Goal: Task Accomplishment & Management: Use online tool/utility

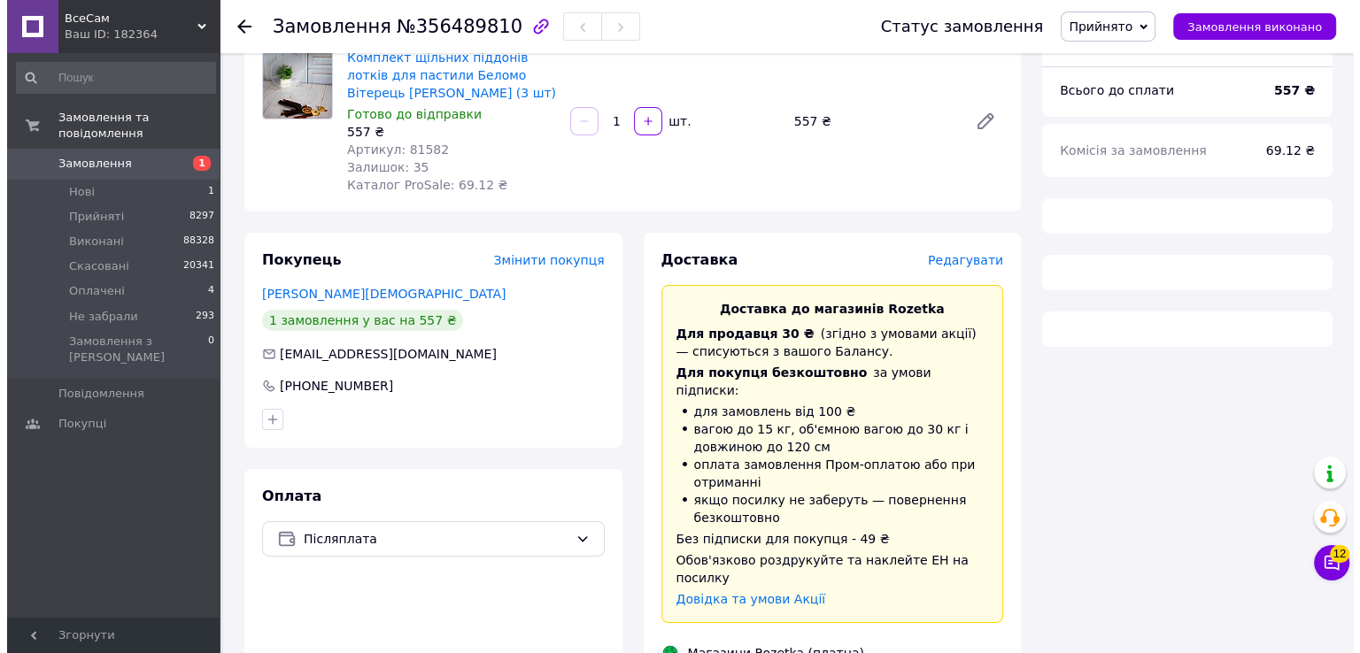
scroll to position [156, 0]
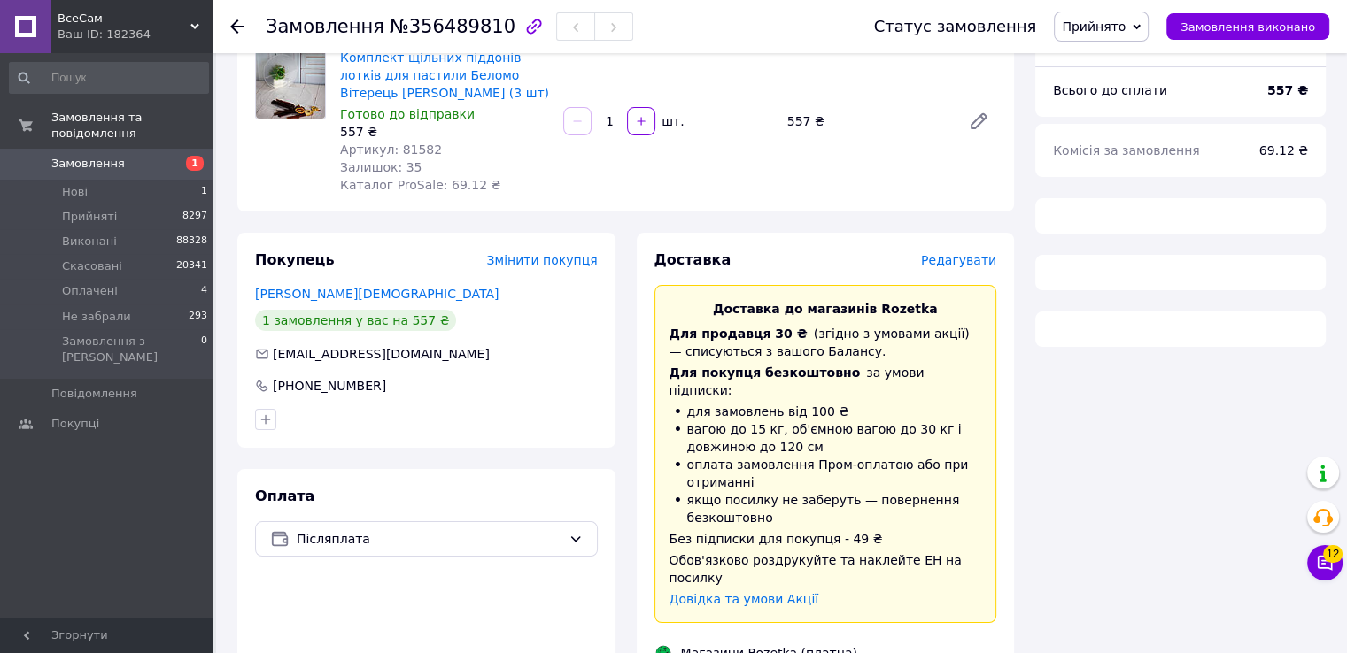
click at [969, 267] on span "Редагувати" at bounding box center [958, 260] width 75 height 14
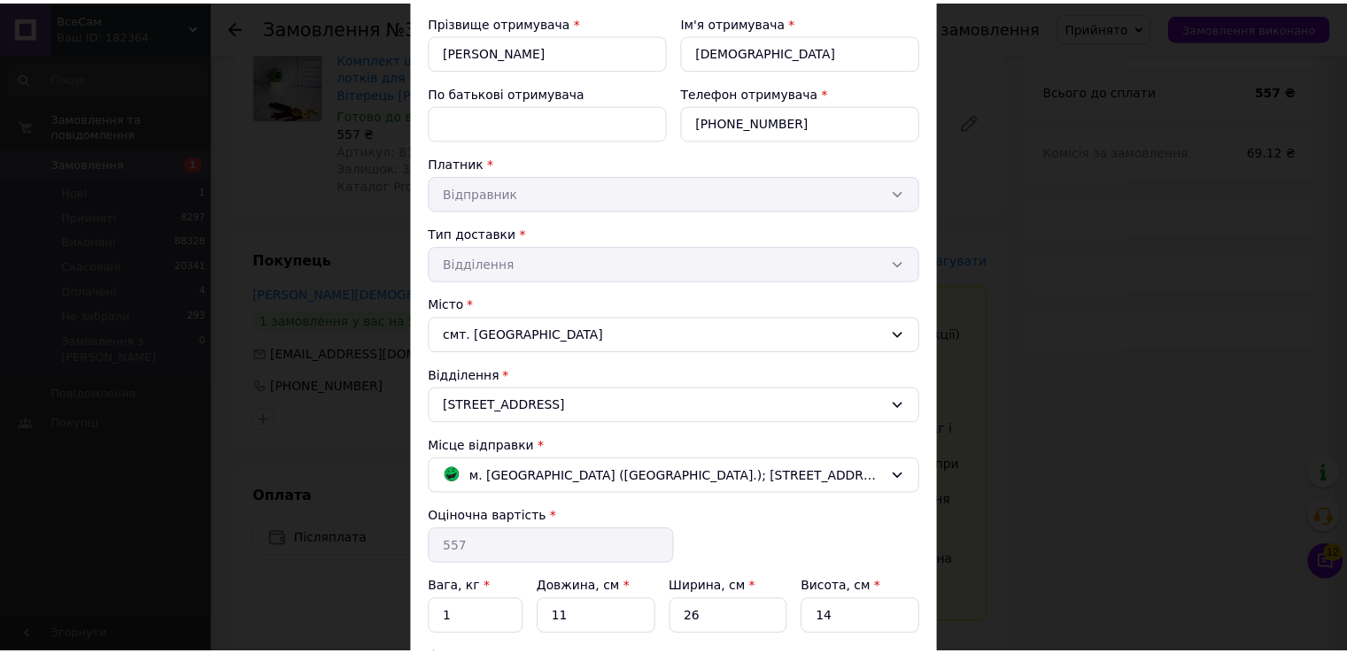
scroll to position [337, 0]
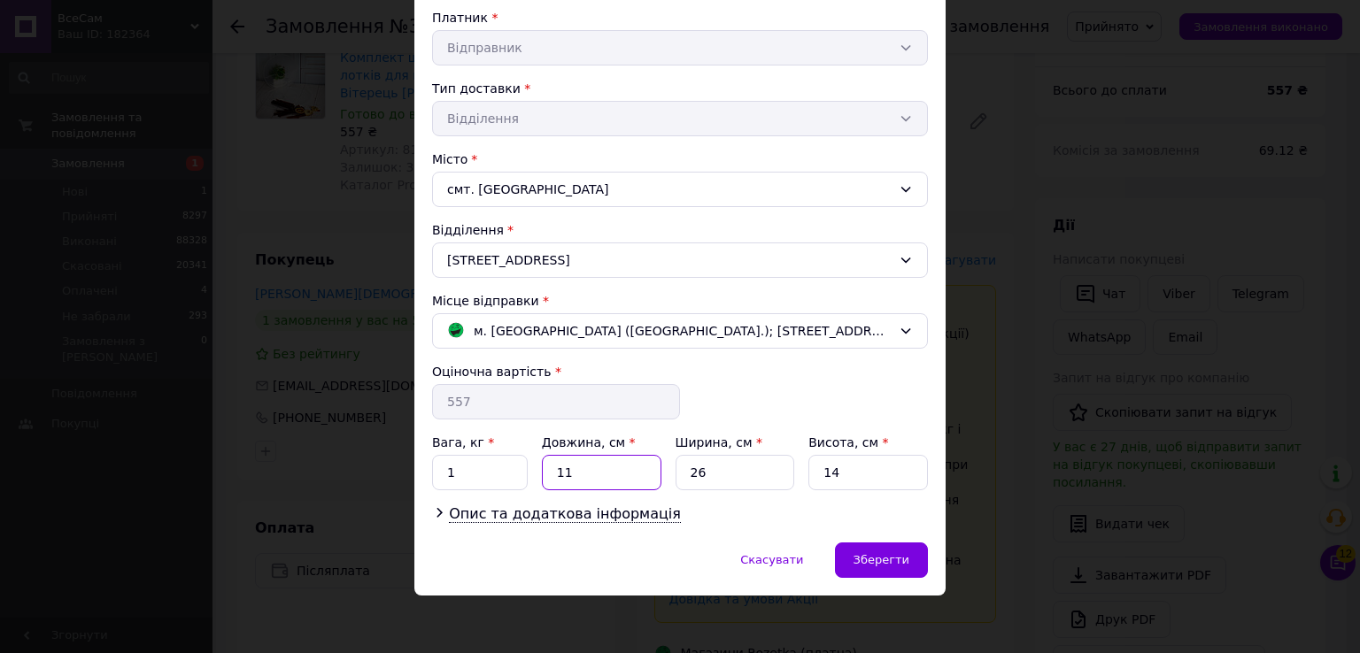
click at [576, 470] on input "11" at bounding box center [602, 472] width 120 height 35
type input "35"
type input "5"
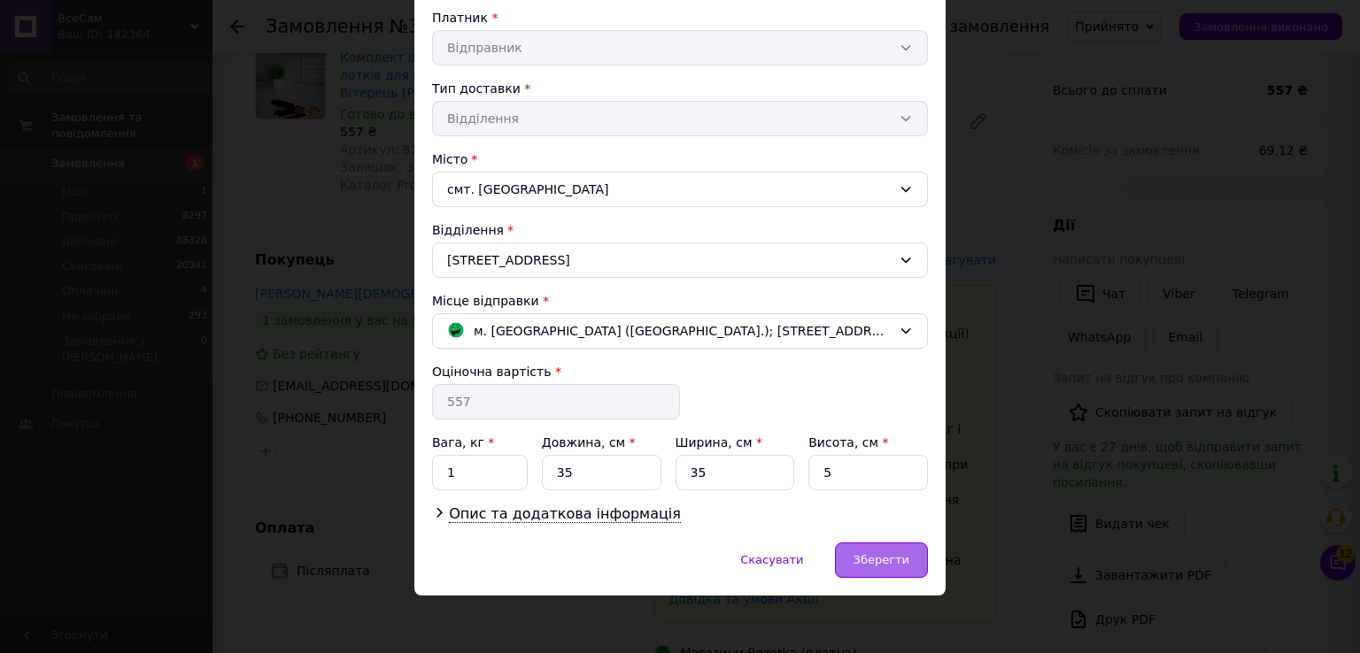
click at [877, 543] on div "Зберегти" at bounding box center [881, 560] width 93 height 35
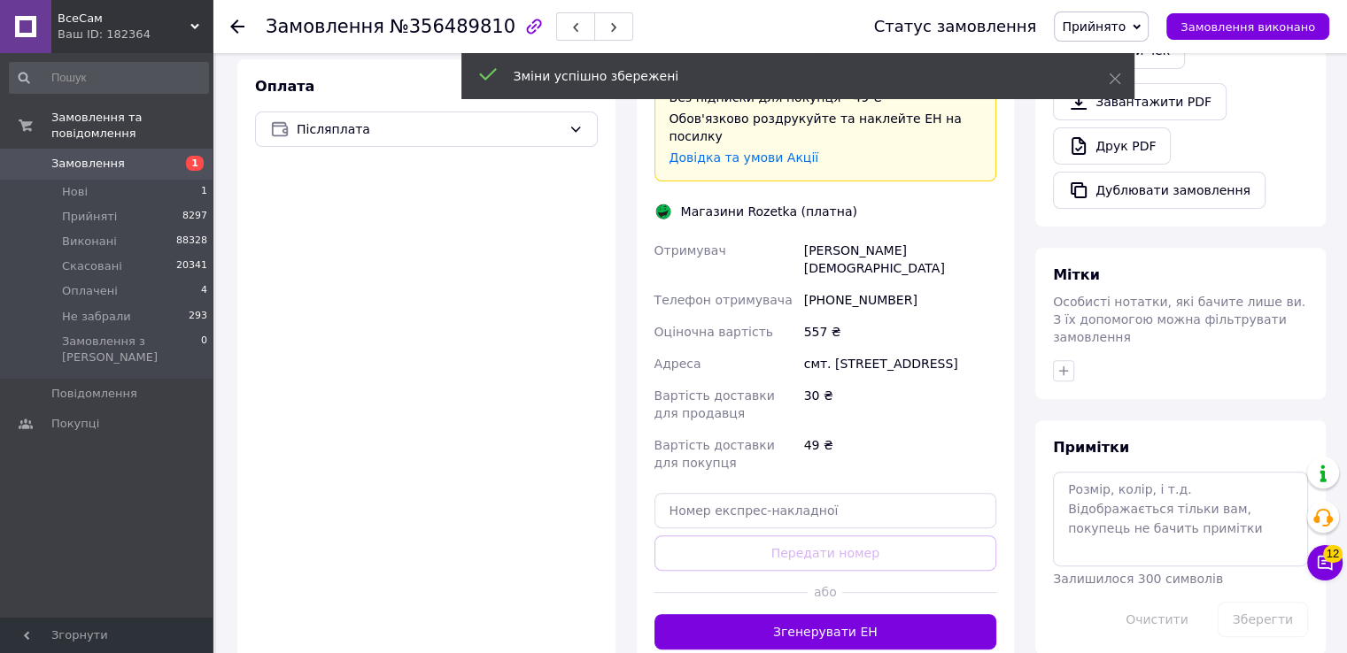
scroll to position [599, 0]
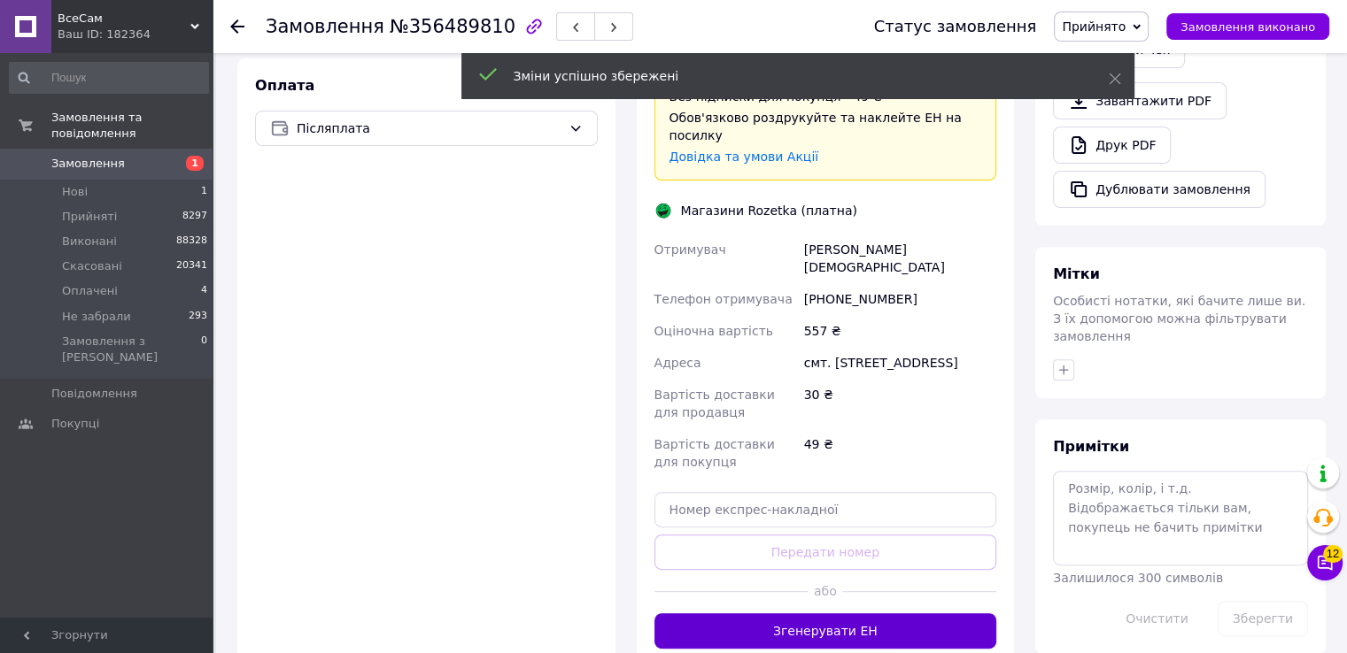
click at [844, 614] on button "Згенерувати ЕН" at bounding box center [825, 631] width 343 height 35
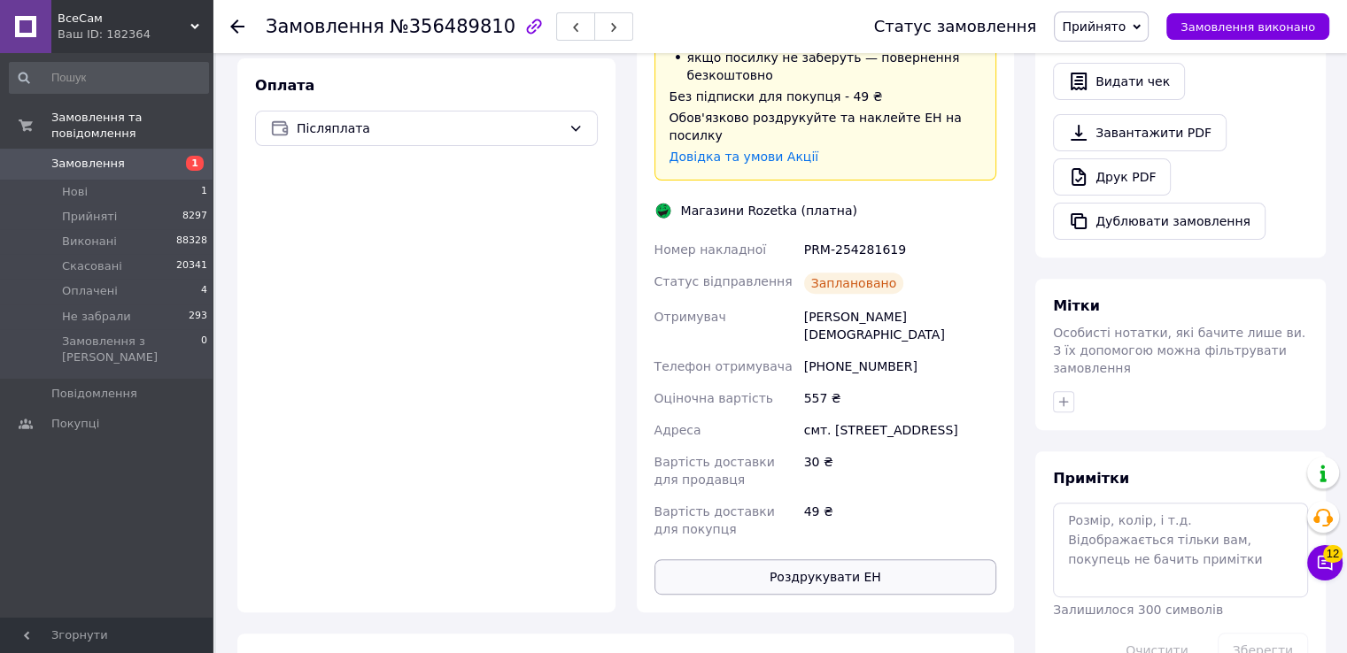
click at [862, 496] on div "49 ₴" at bounding box center [899, 521] width 199 height 50
click at [882, 560] on button "Роздрукувати ЕН" at bounding box center [825, 577] width 343 height 35
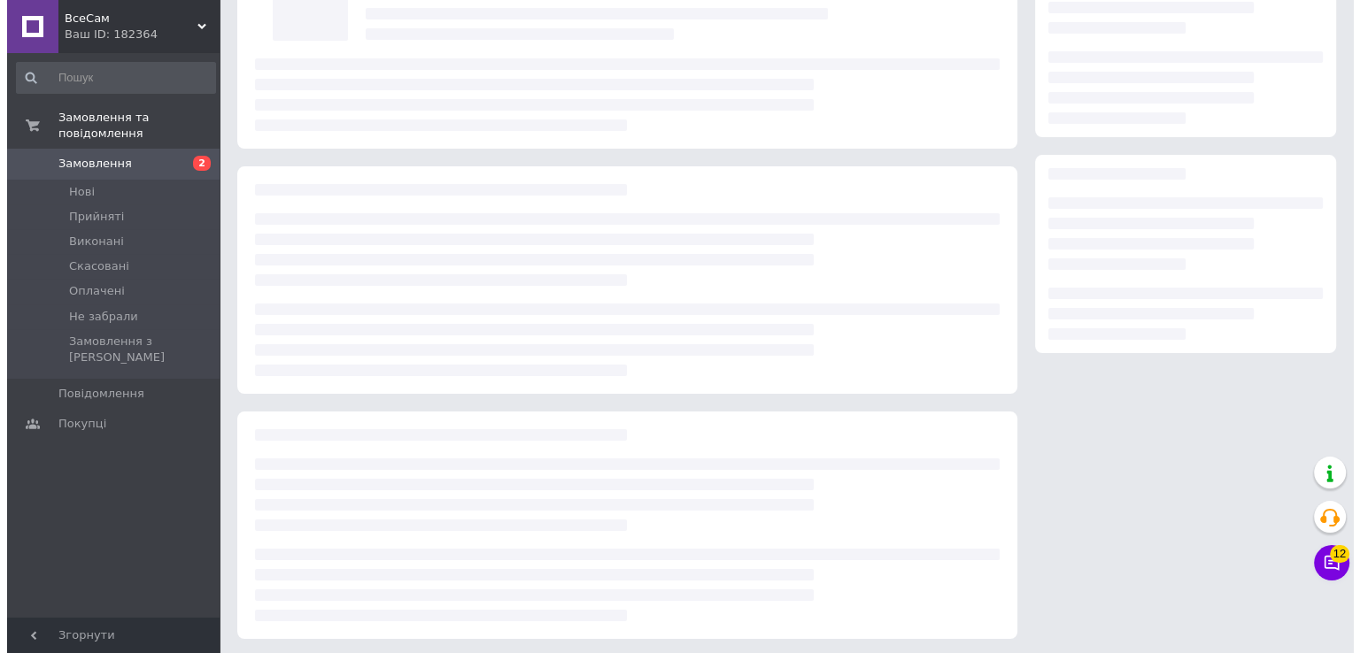
scroll to position [156, 0]
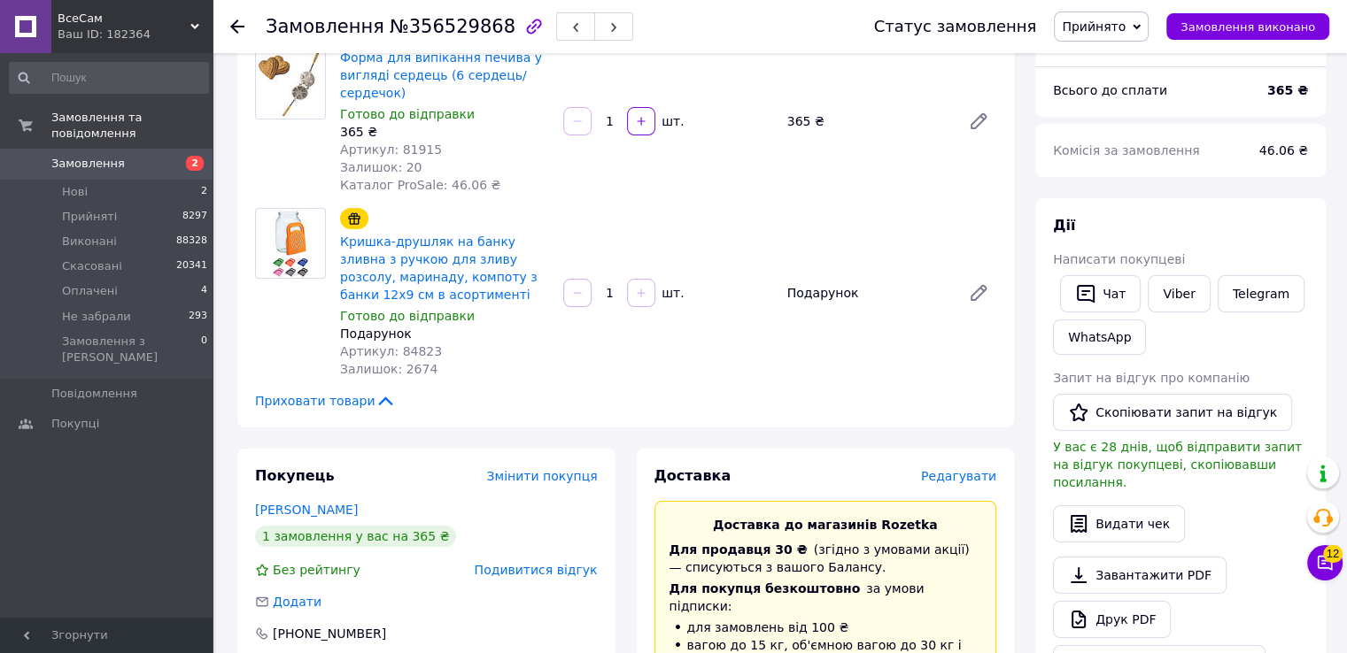
click at [967, 477] on span "Редагувати" at bounding box center [958, 476] width 75 height 14
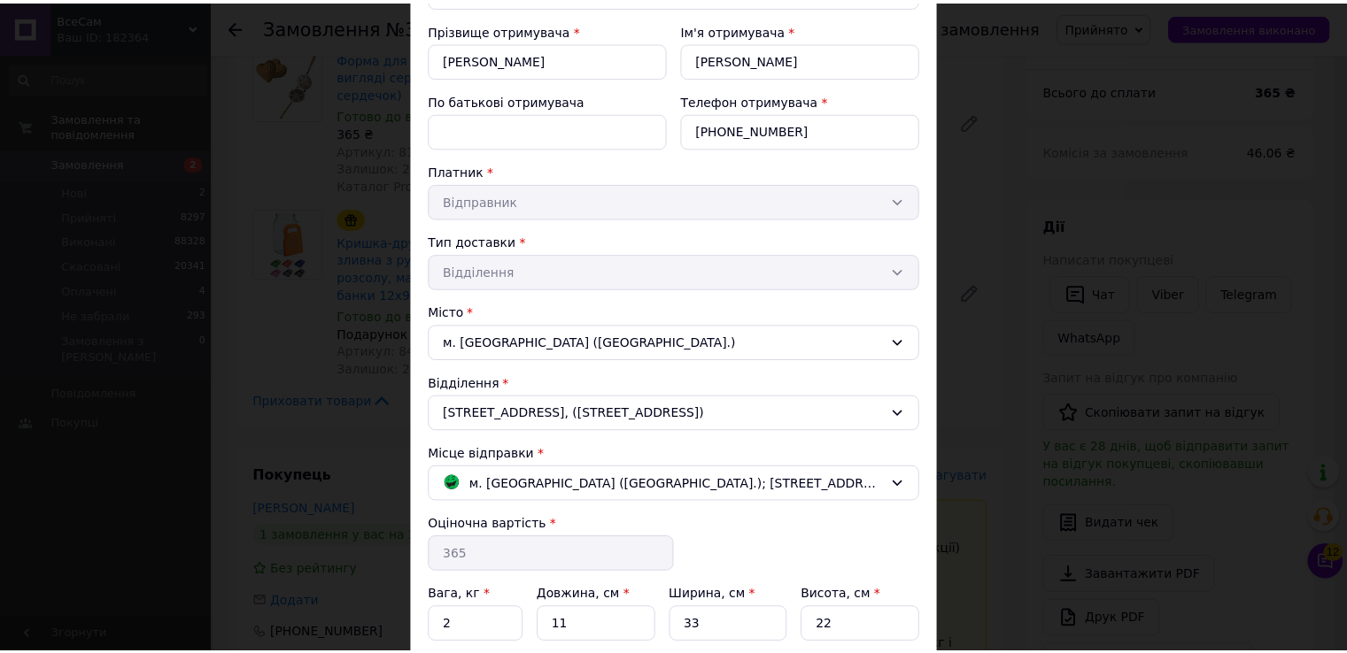
scroll to position [337, 0]
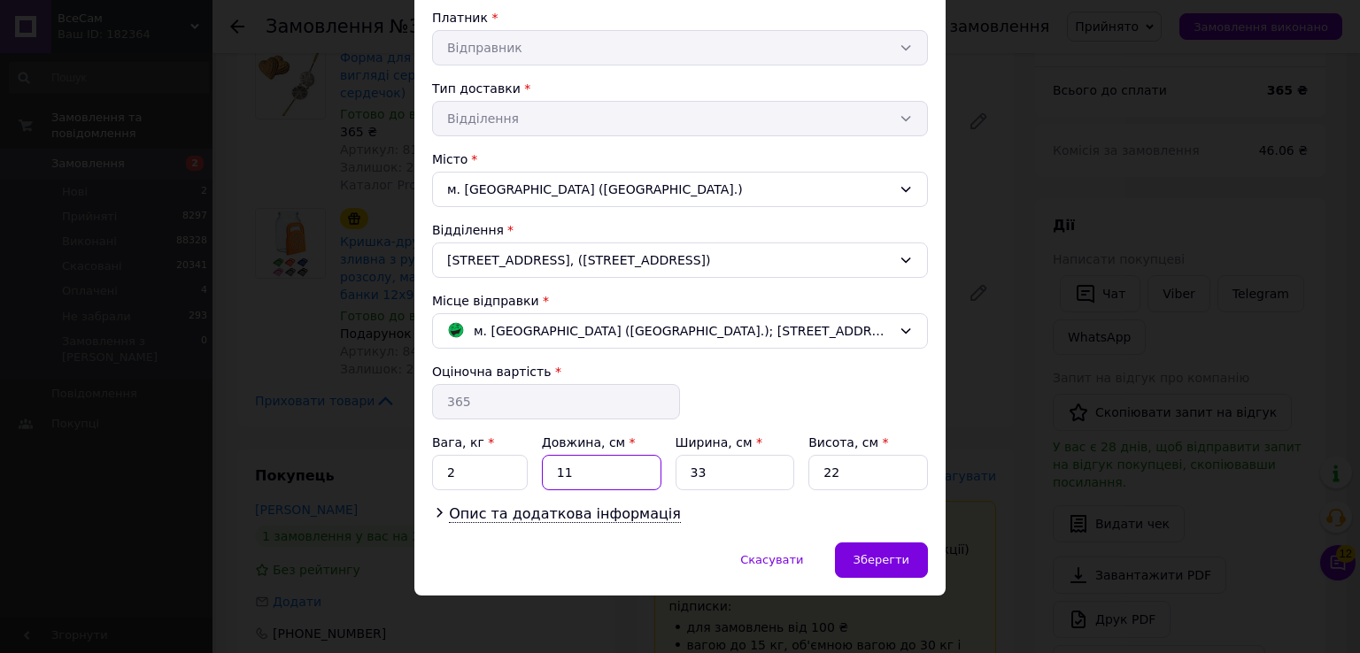
click at [565, 471] on input "11" at bounding box center [602, 472] width 120 height 35
type input "47"
type input "20"
type input "8"
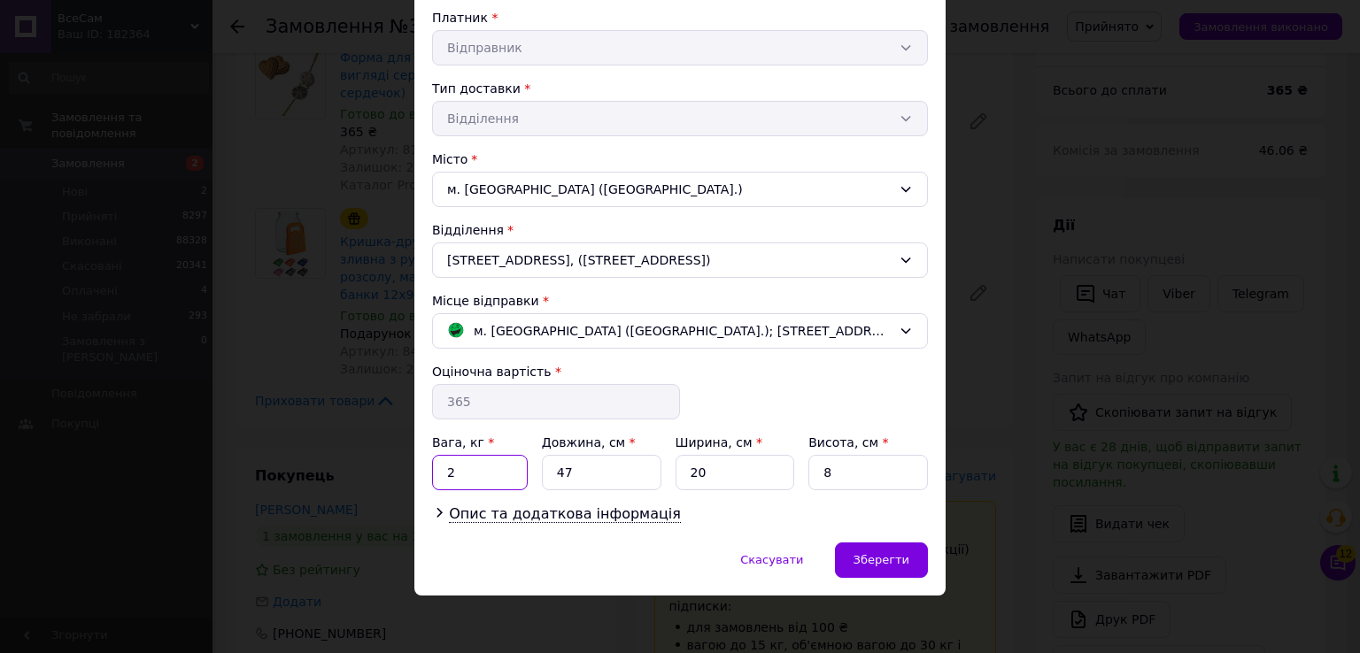
click at [472, 476] on input "2" at bounding box center [480, 472] width 96 height 35
type input "1"
click at [870, 554] on span "Зберегти" at bounding box center [882, 559] width 56 height 13
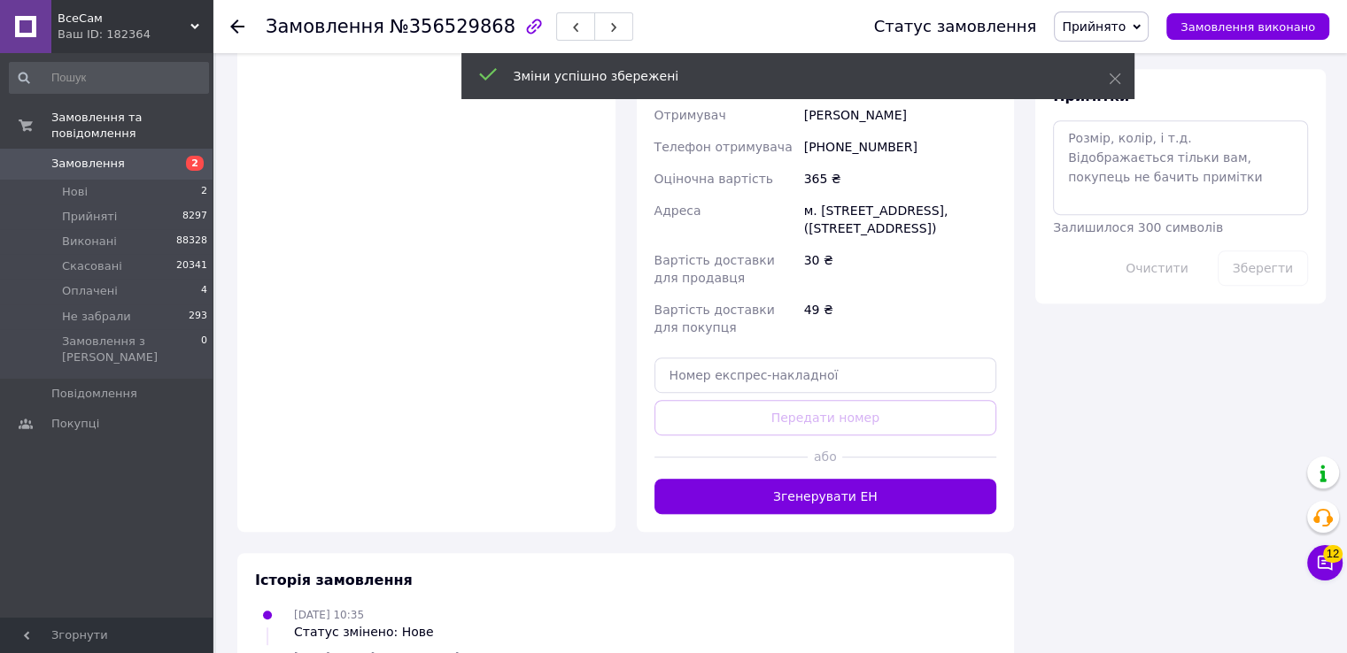
scroll to position [1096, 0]
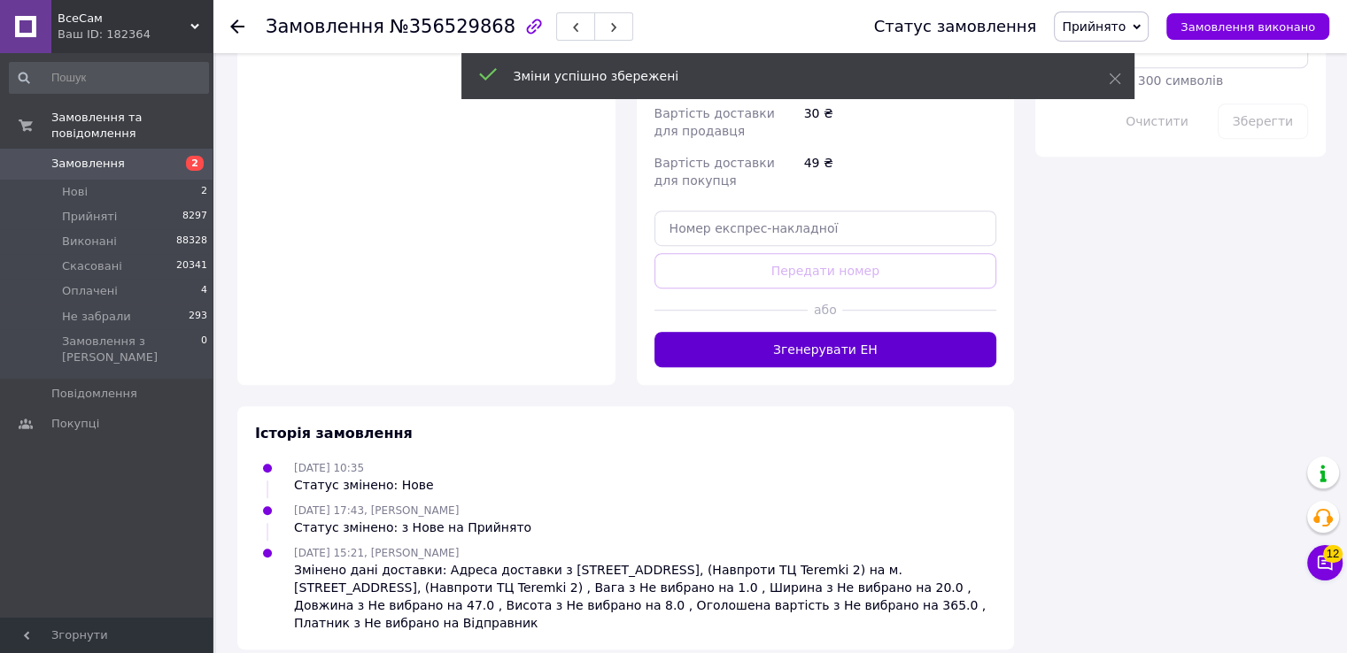
click at [832, 332] on button "Згенерувати ЕН" at bounding box center [825, 349] width 343 height 35
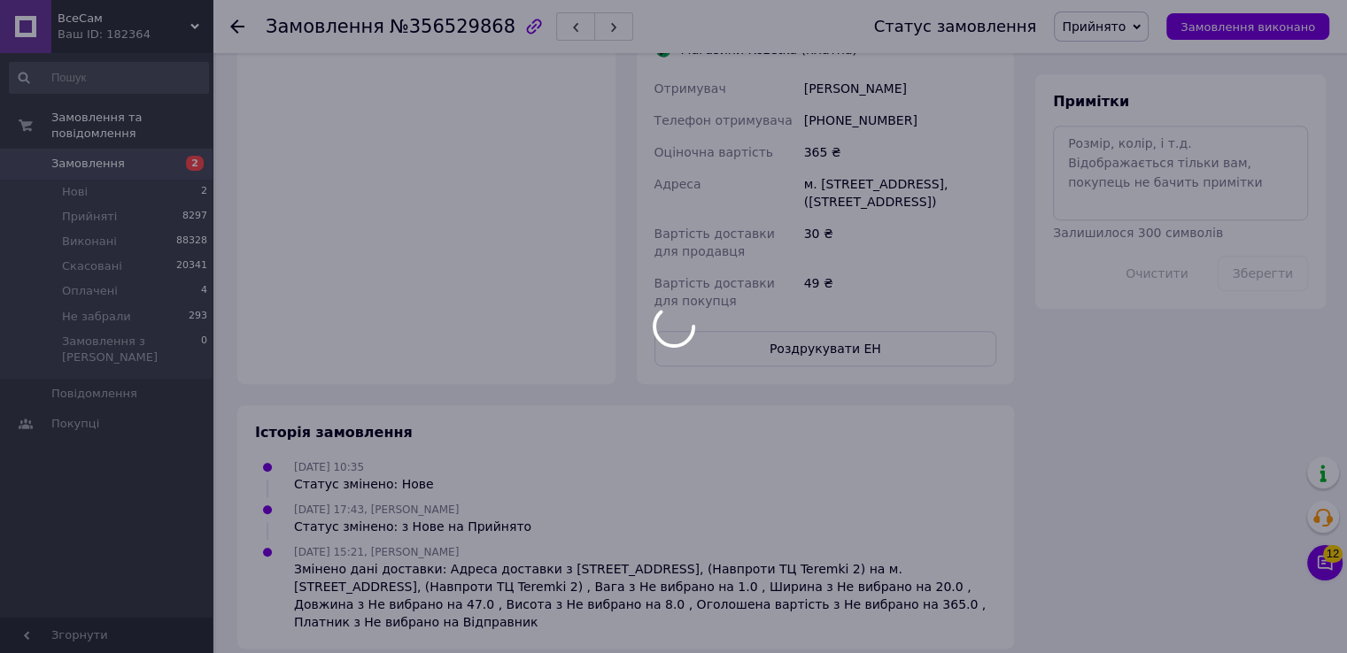
click at [829, 329] on div at bounding box center [673, 326] width 1347 height 653
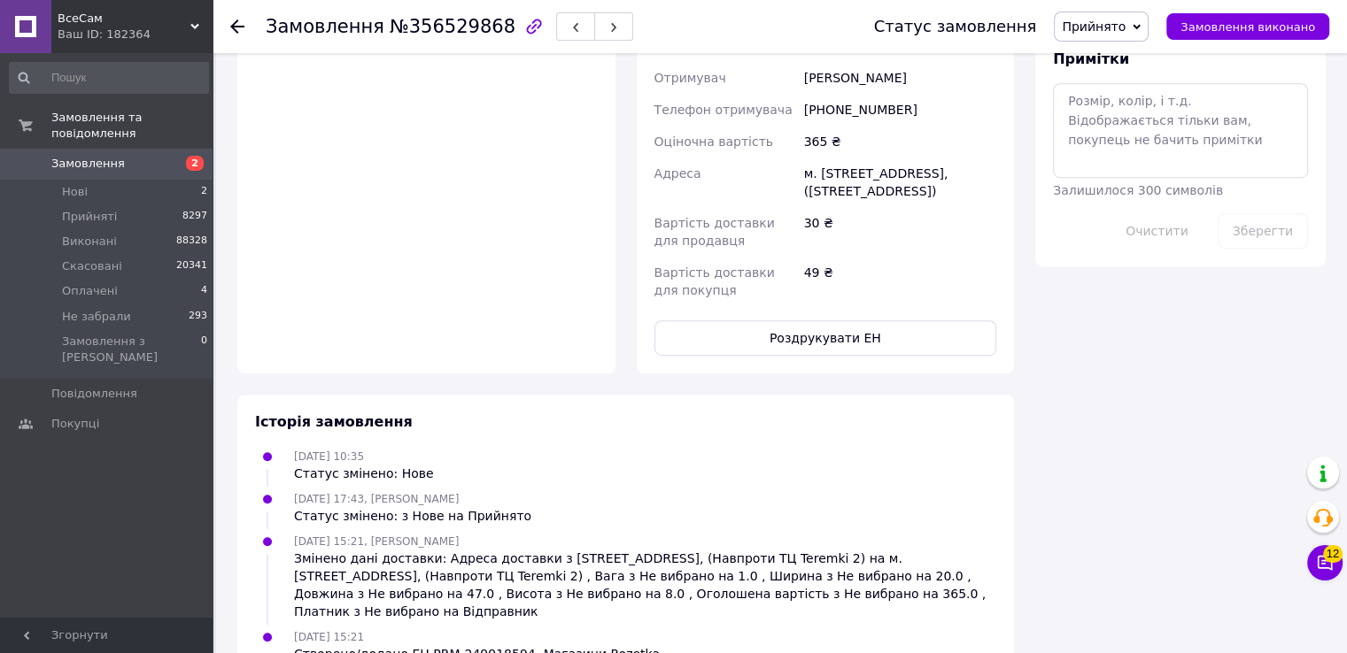
scroll to position [1086, 0]
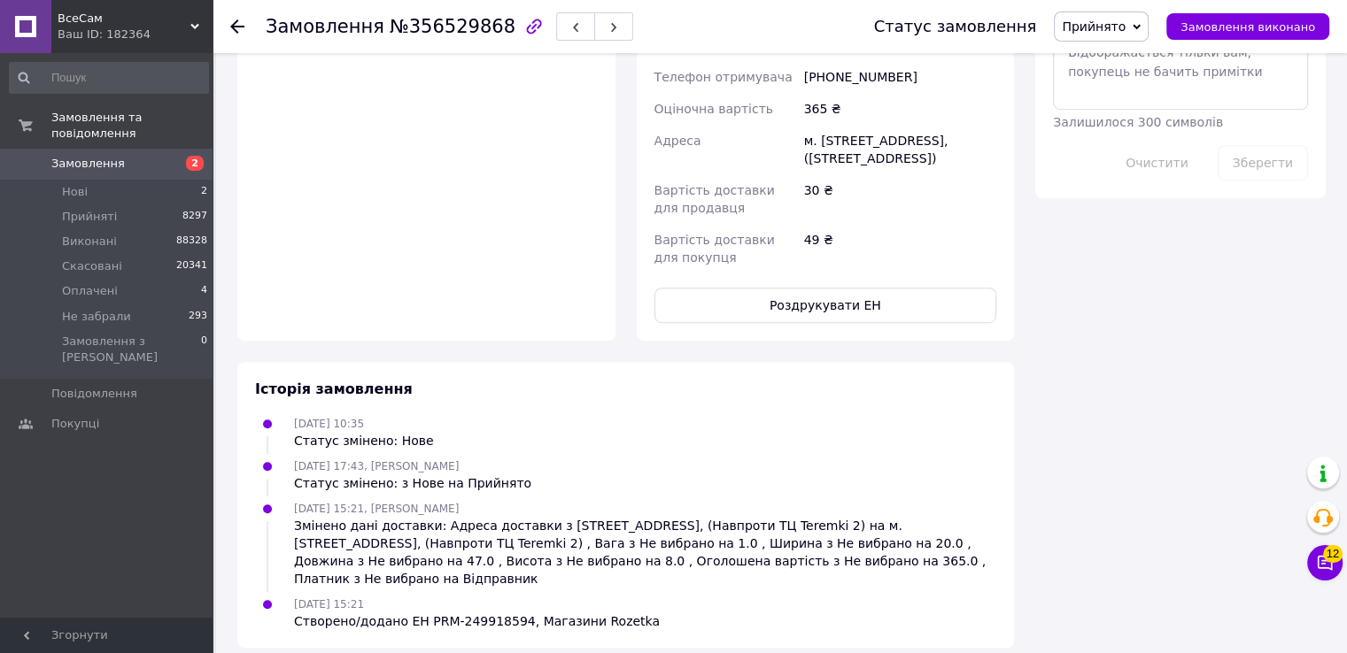
click at [829, 298] on button "Роздрукувати ЕН" at bounding box center [825, 305] width 343 height 35
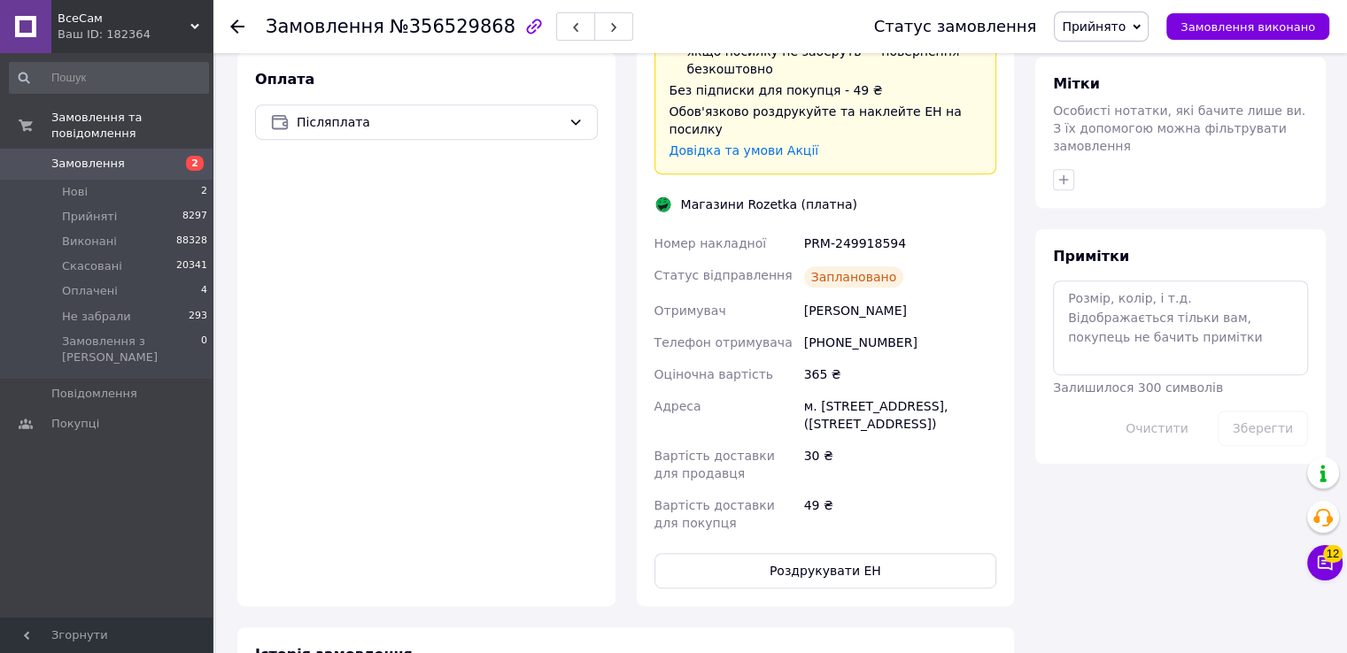
click at [833, 228] on div "PRM-249918594" at bounding box center [899, 244] width 199 height 32
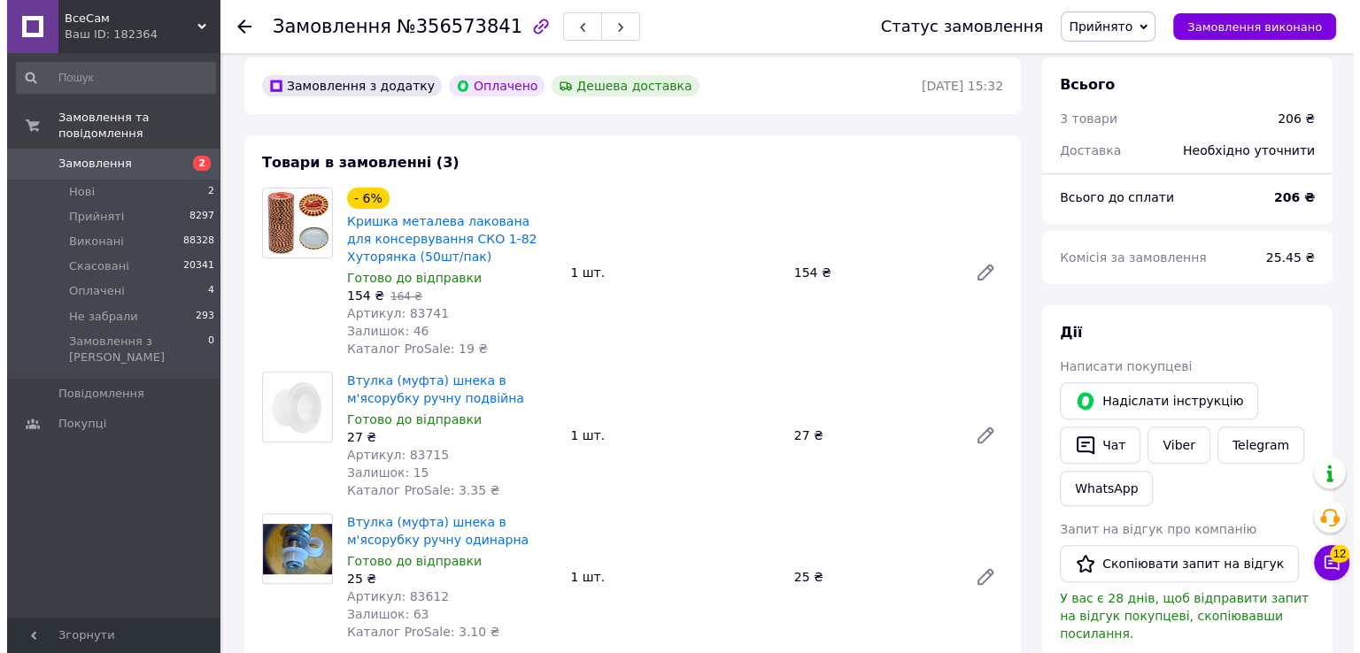
scroll to position [864, 0]
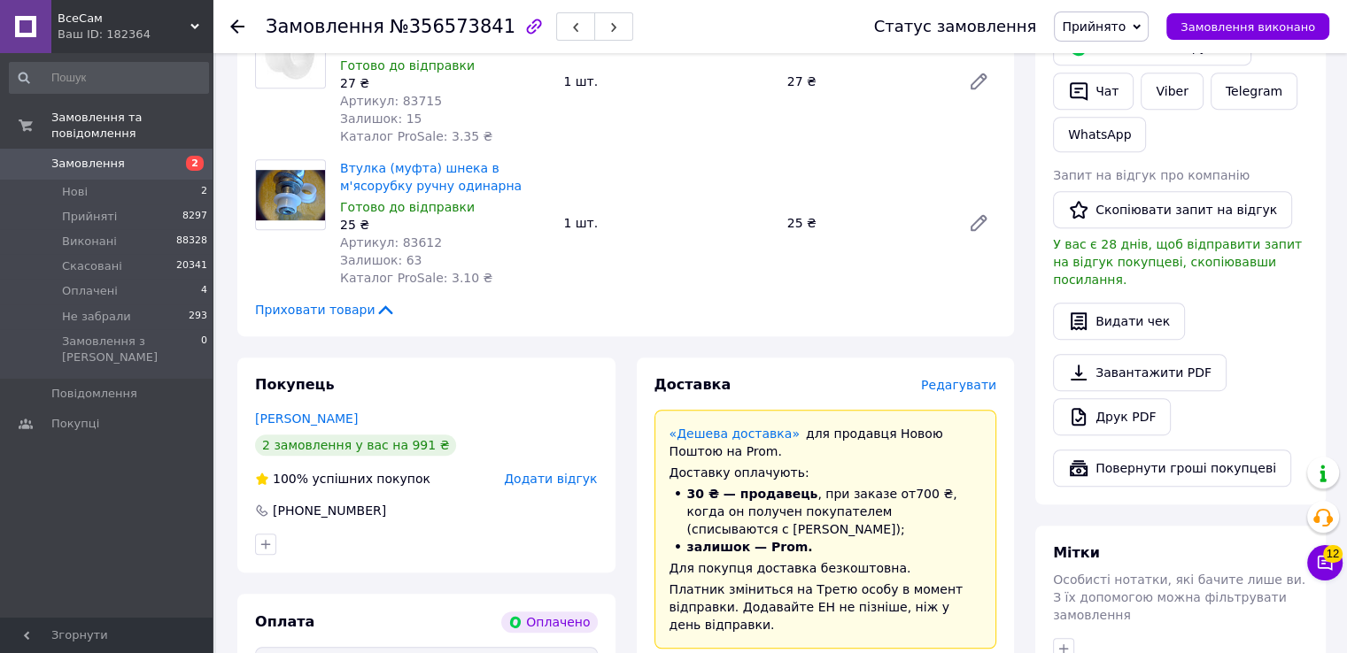
click at [960, 391] on span "Редагувати" at bounding box center [958, 385] width 75 height 14
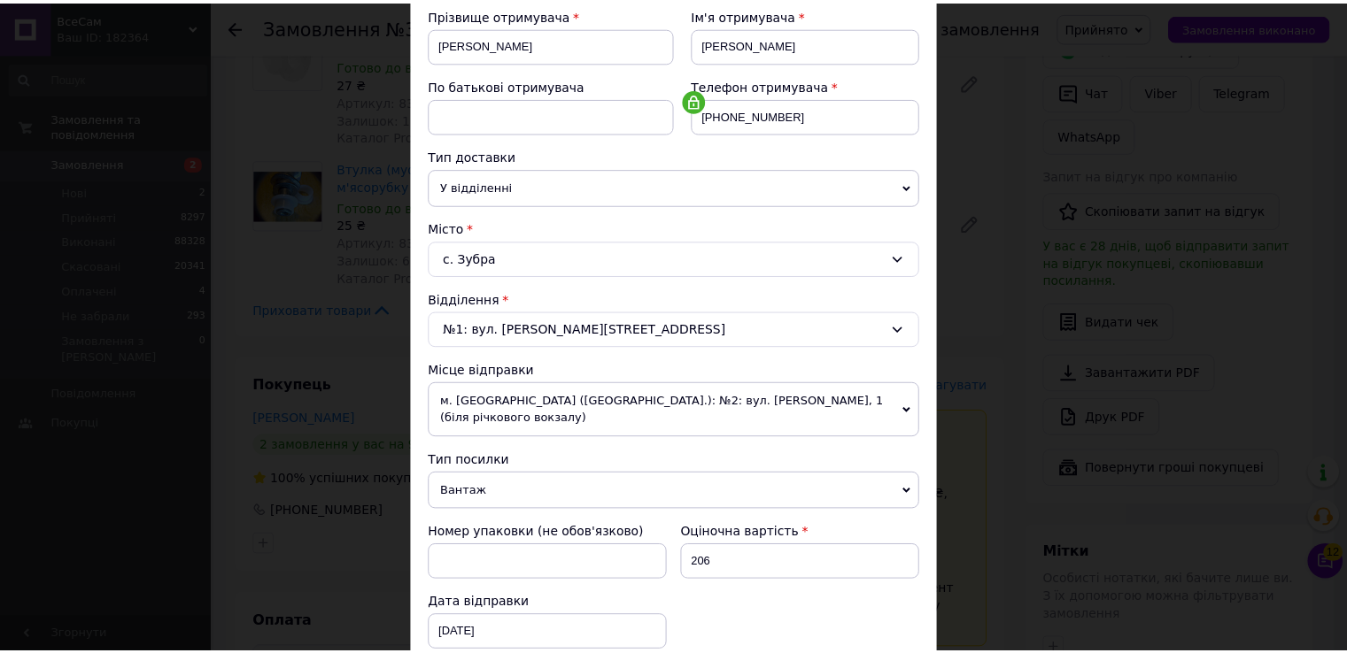
scroll to position [443, 0]
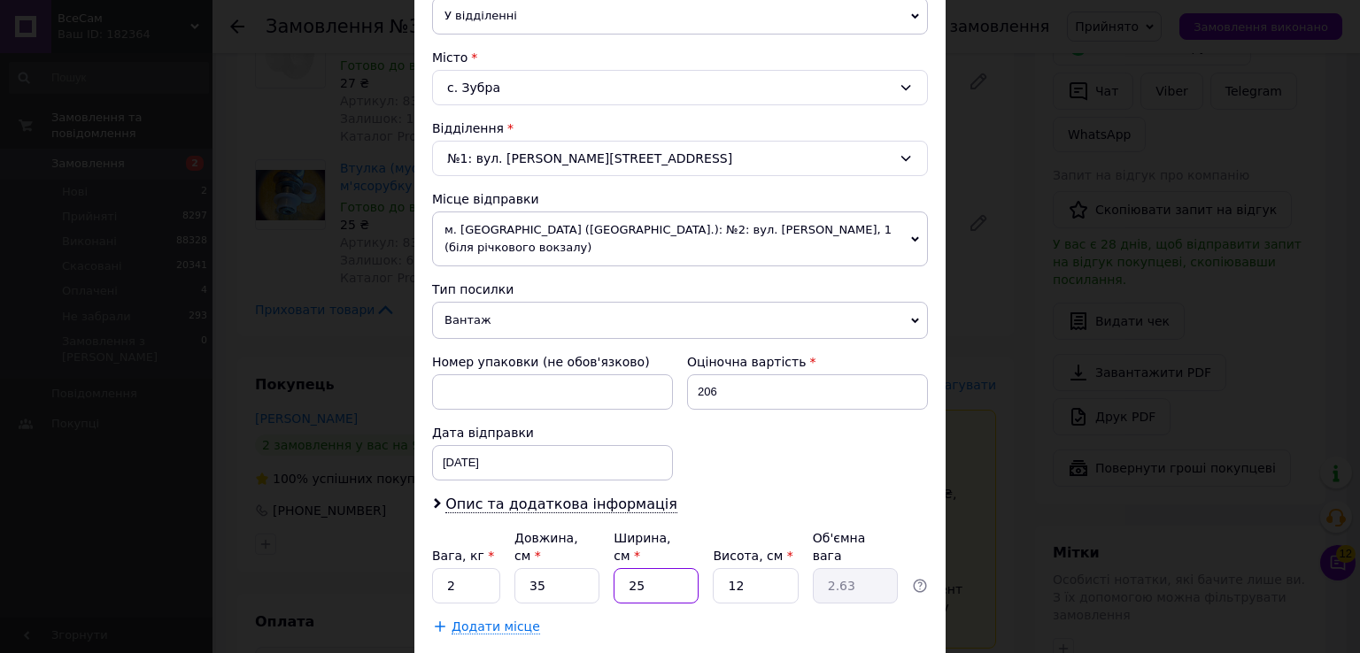
click at [648, 568] on input "25" at bounding box center [656, 585] width 85 height 35
click at [652, 568] on input "25" at bounding box center [656, 585] width 85 height 35
type input "2"
type input "0.21"
type input "20"
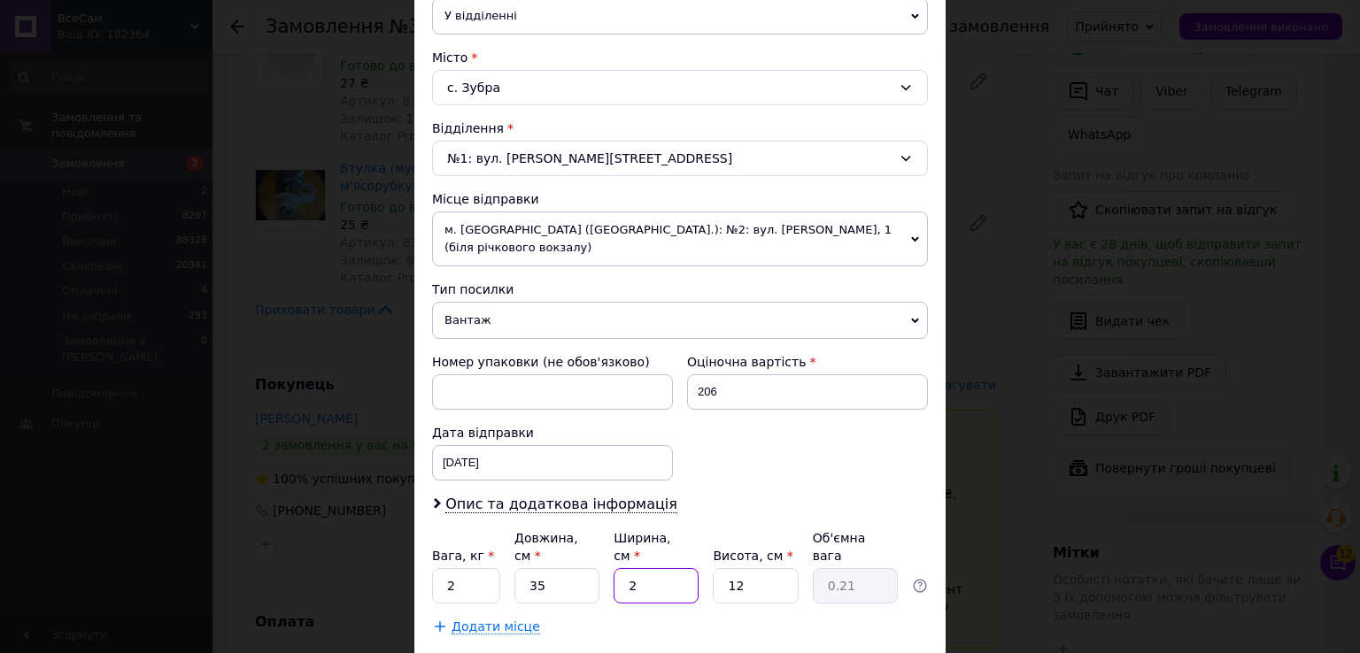
type input "2.1"
type input "20"
type input "1"
type input "0.18"
type input "10"
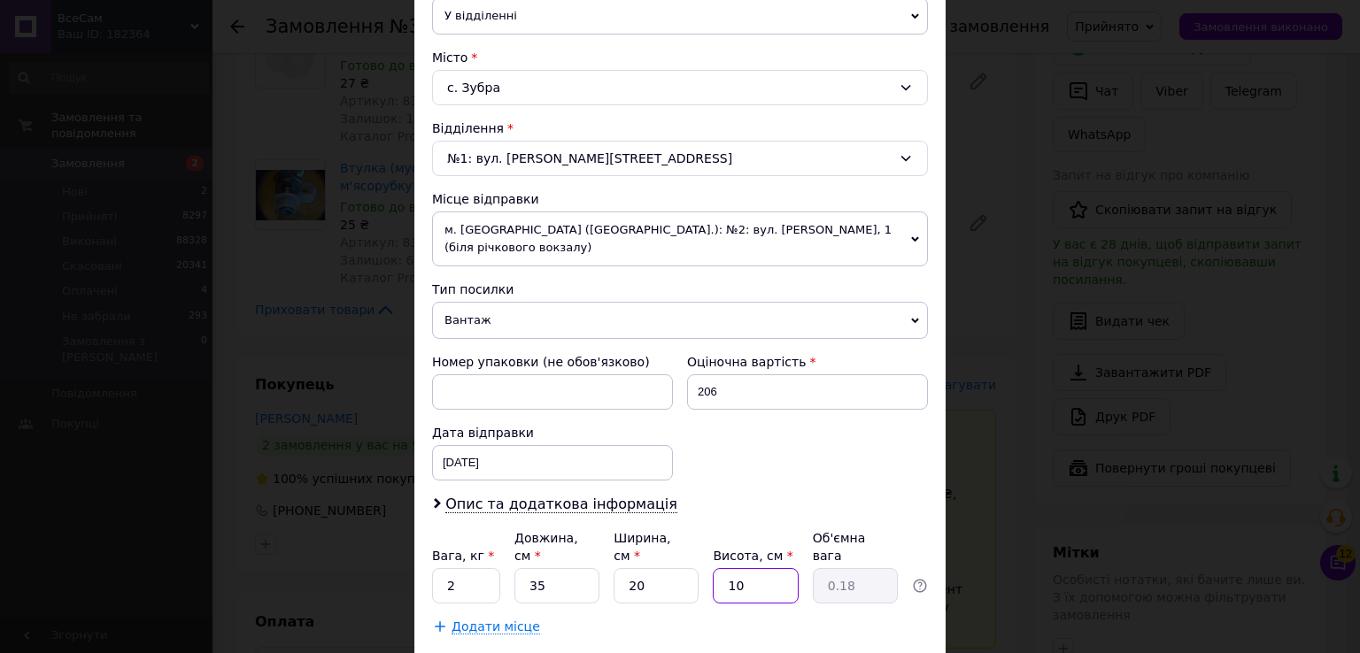
type input "1.75"
type input "10"
click at [458, 568] on input "2" at bounding box center [466, 585] width 68 height 35
type input "1"
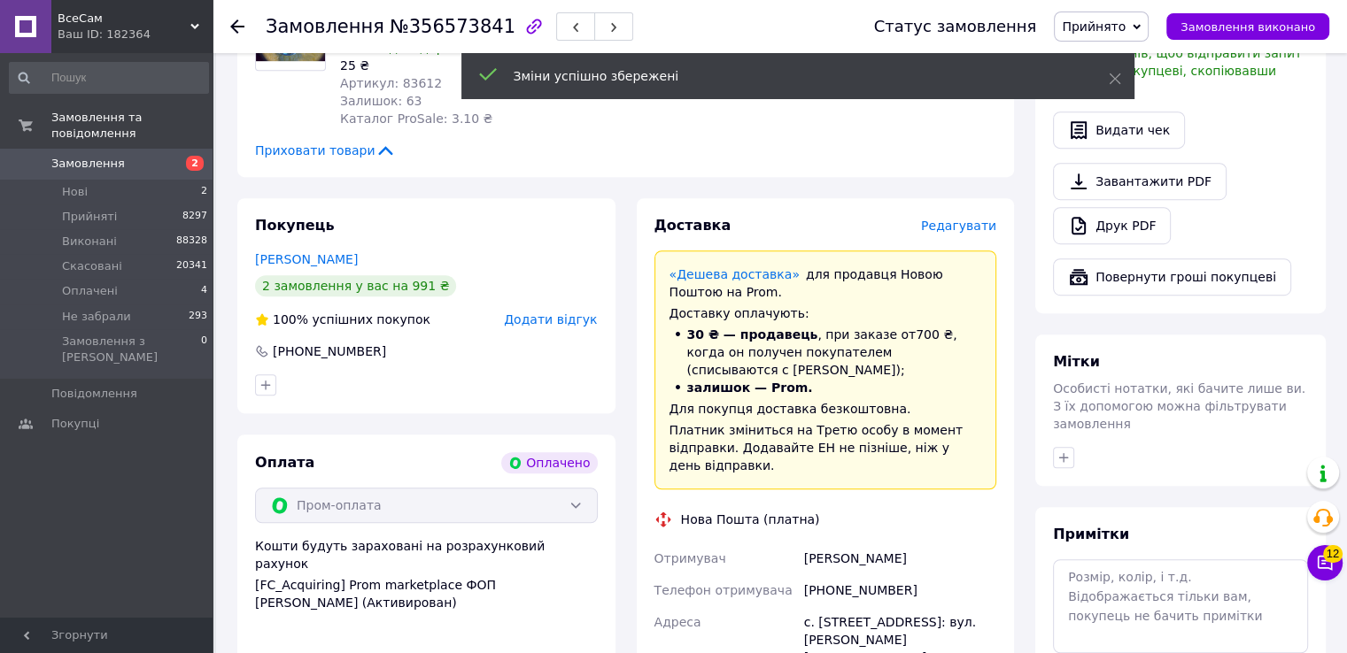
scroll to position [1307, 0]
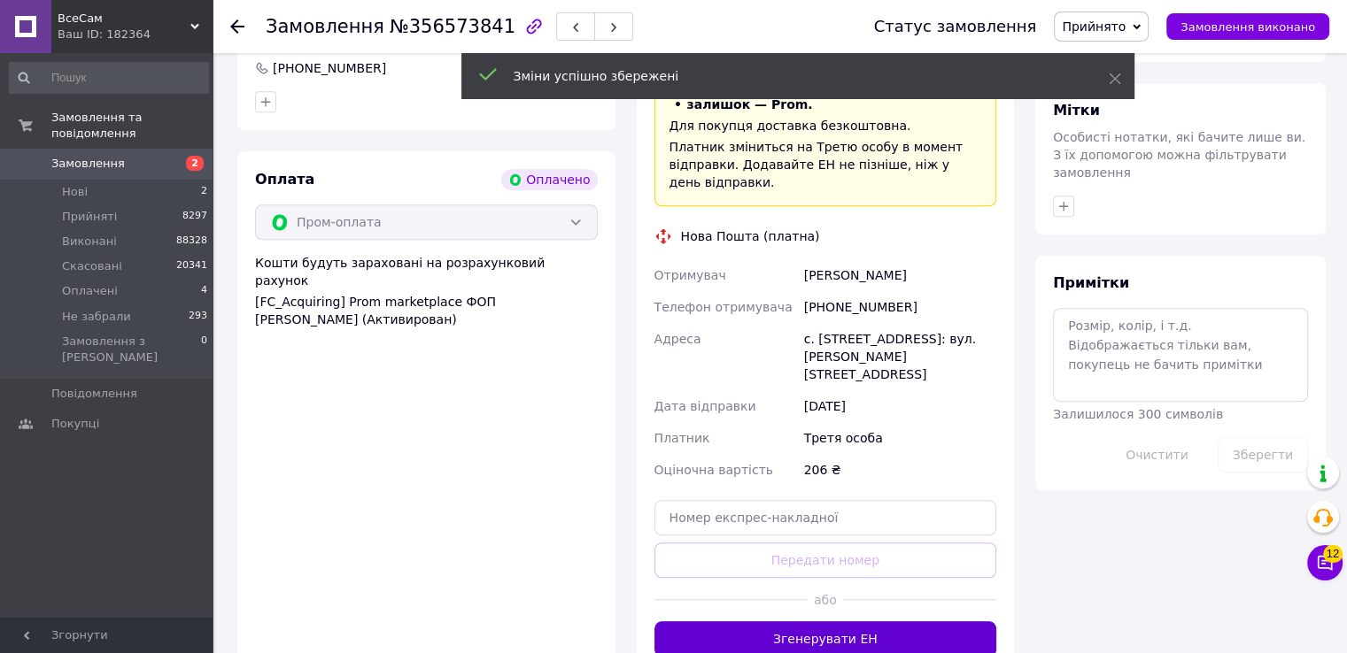
click at [855, 622] on button "Згенерувати ЕН" at bounding box center [825, 639] width 343 height 35
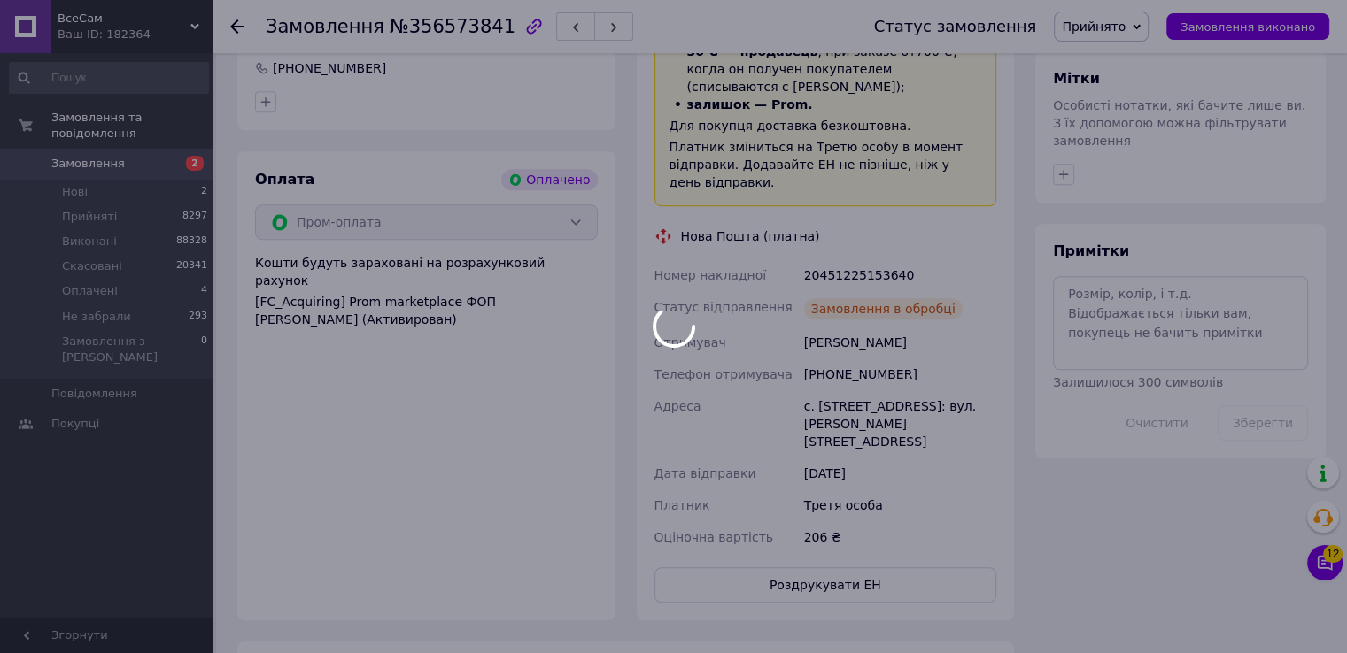
click at [880, 552] on div at bounding box center [673, 326] width 1347 height 653
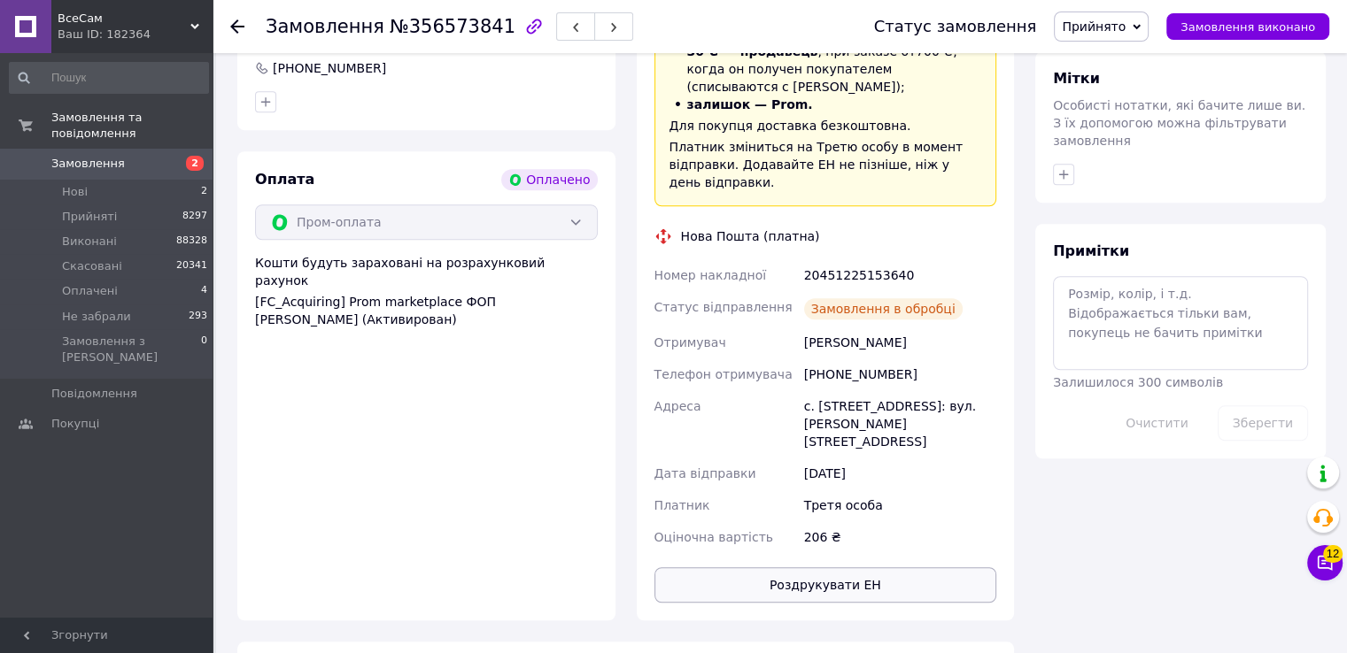
click at [880, 568] on button "Роздрукувати ЕН" at bounding box center [825, 585] width 343 height 35
click at [871, 259] on div "20451225153640" at bounding box center [899, 275] width 199 height 32
click at [873, 259] on div "20451225153640" at bounding box center [899, 275] width 199 height 32
copy div "20451225153640"
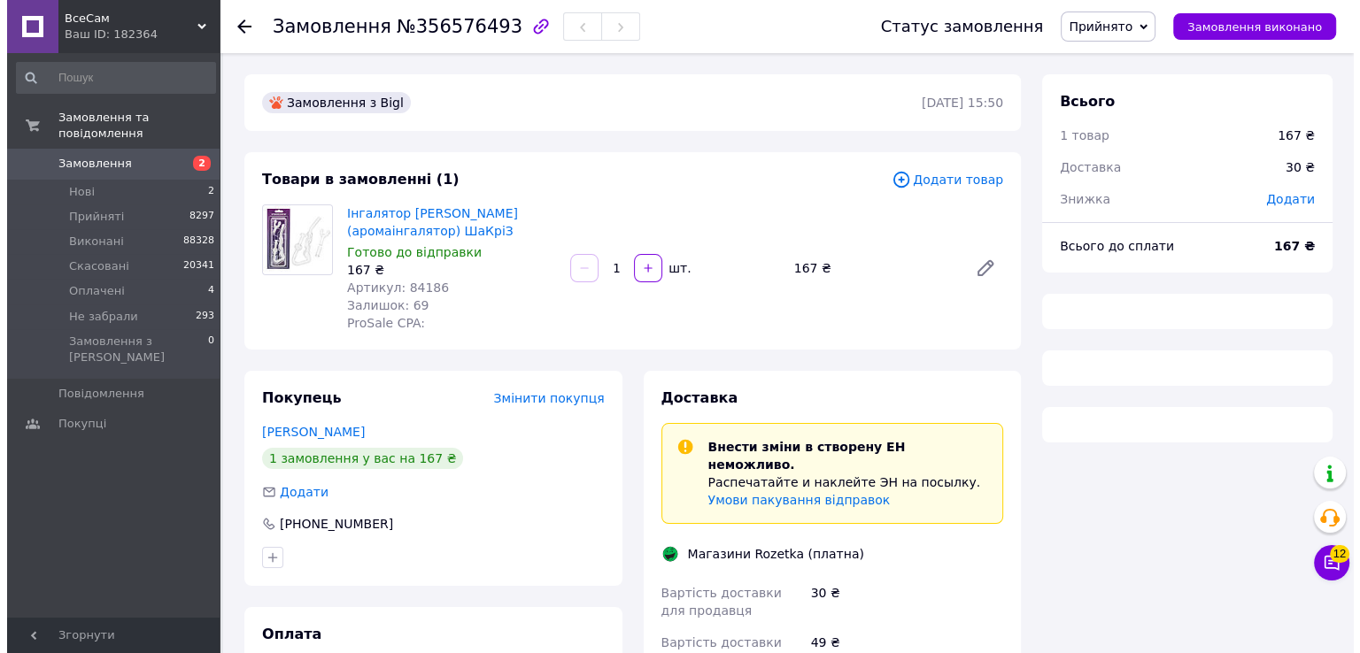
scroll to position [138, 0]
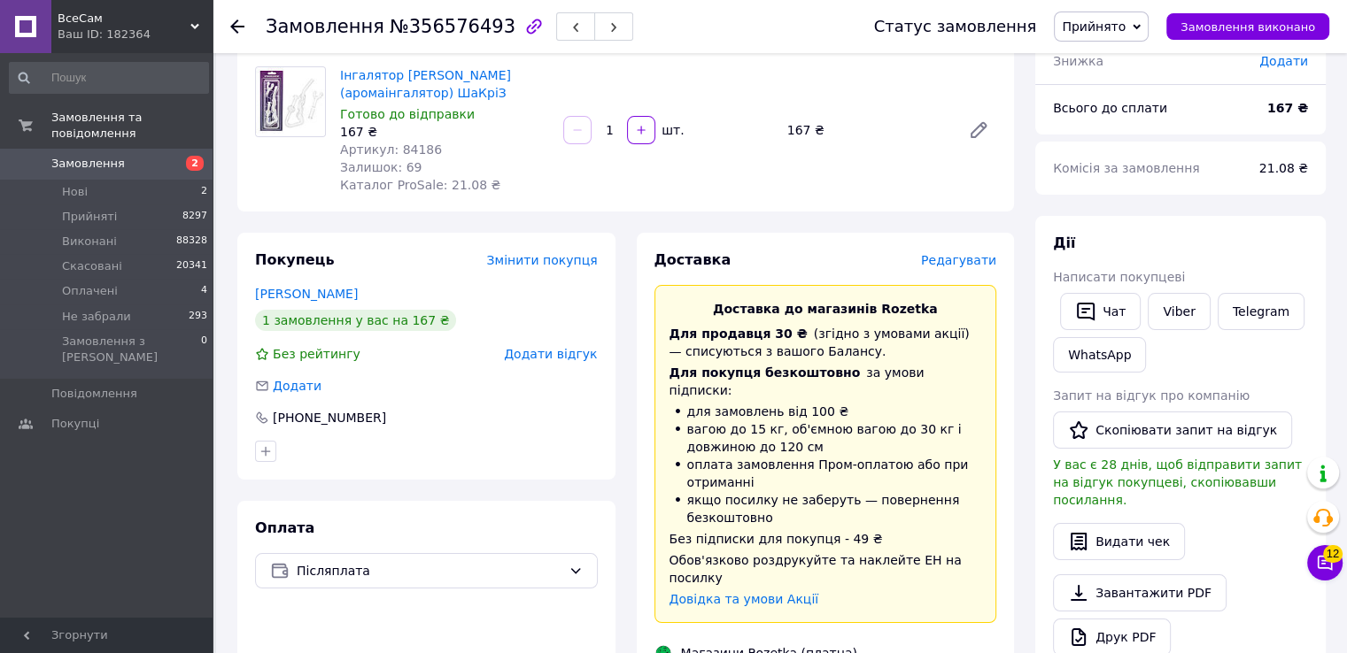
click at [974, 267] on span "Редагувати" at bounding box center [958, 260] width 75 height 14
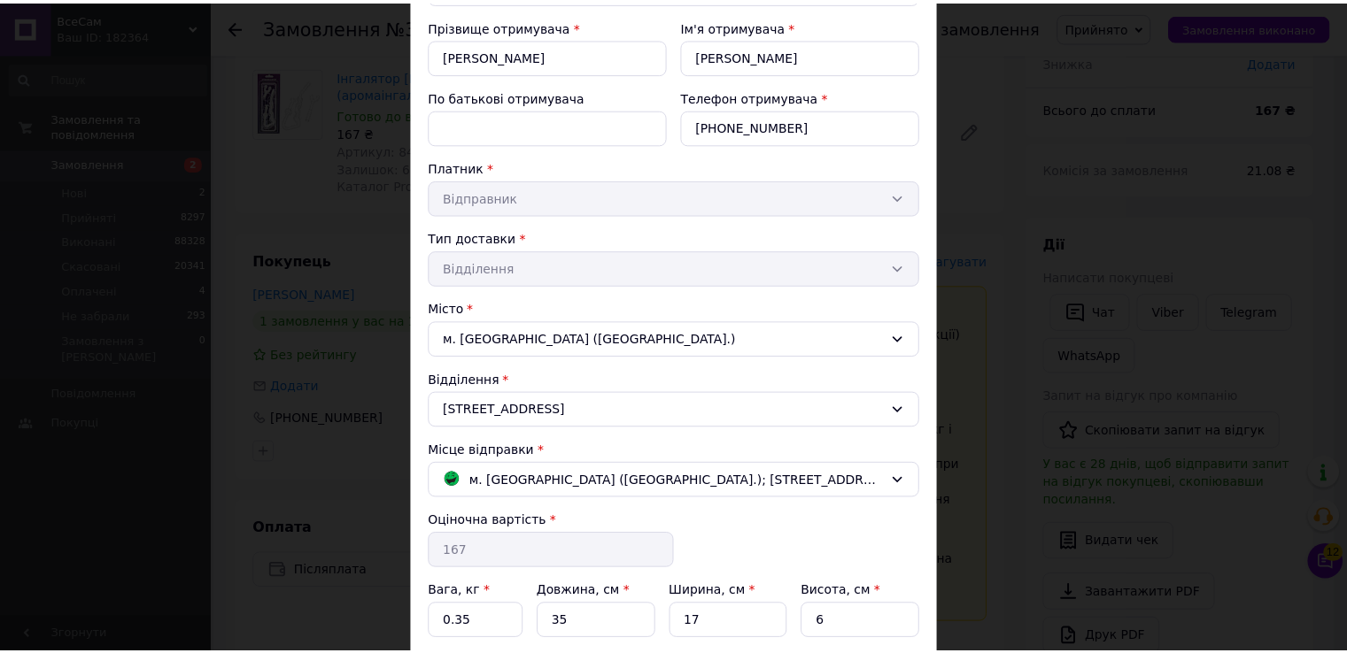
scroll to position [337, 0]
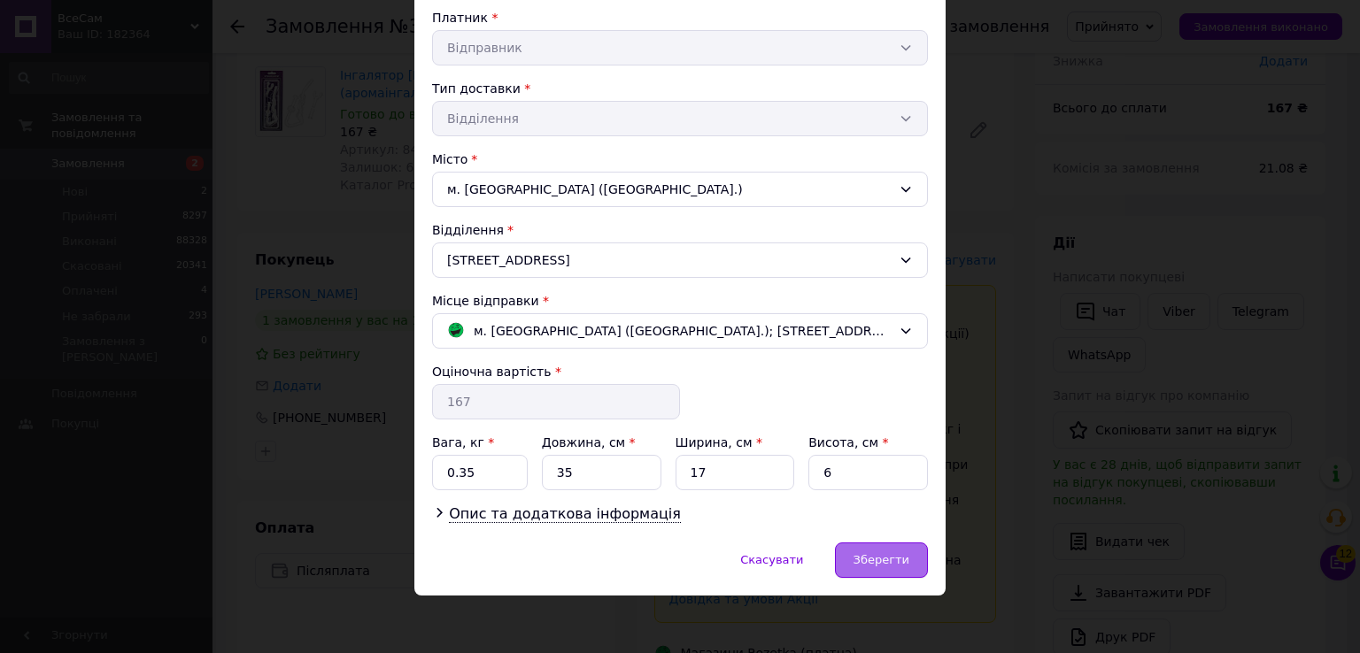
click at [879, 555] on span "Зберегти" at bounding box center [882, 559] width 56 height 13
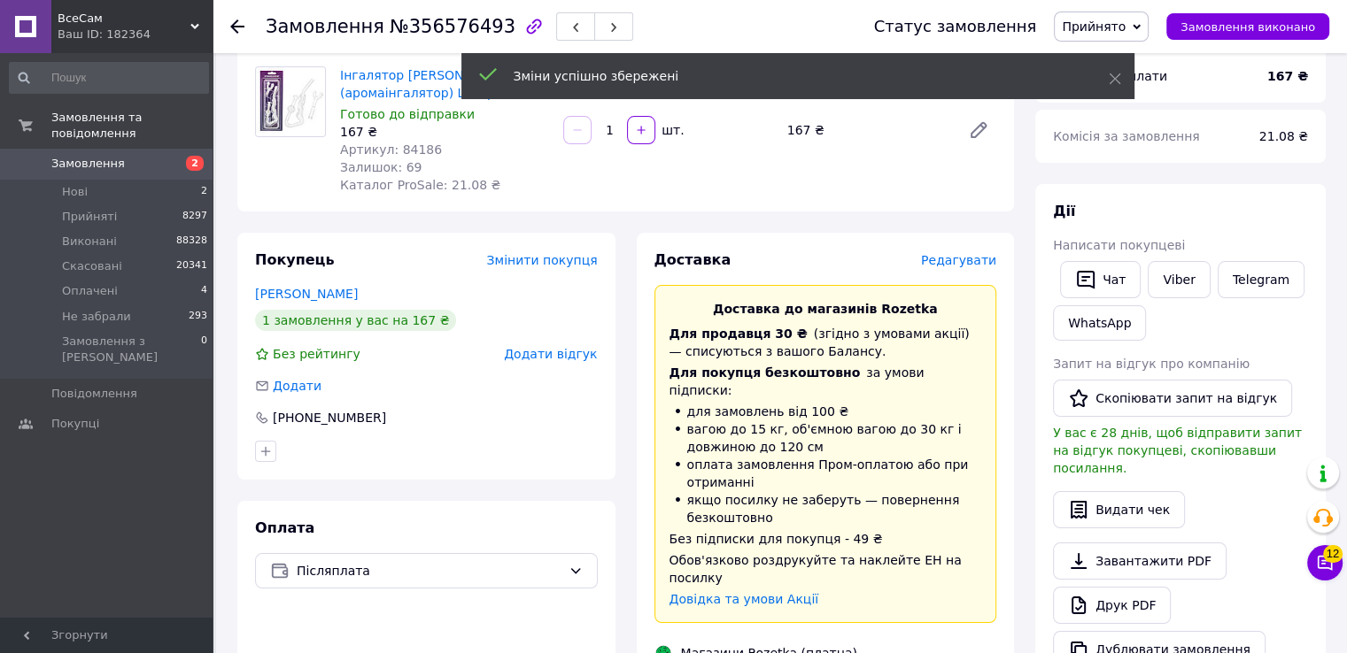
scroll to position [581, 0]
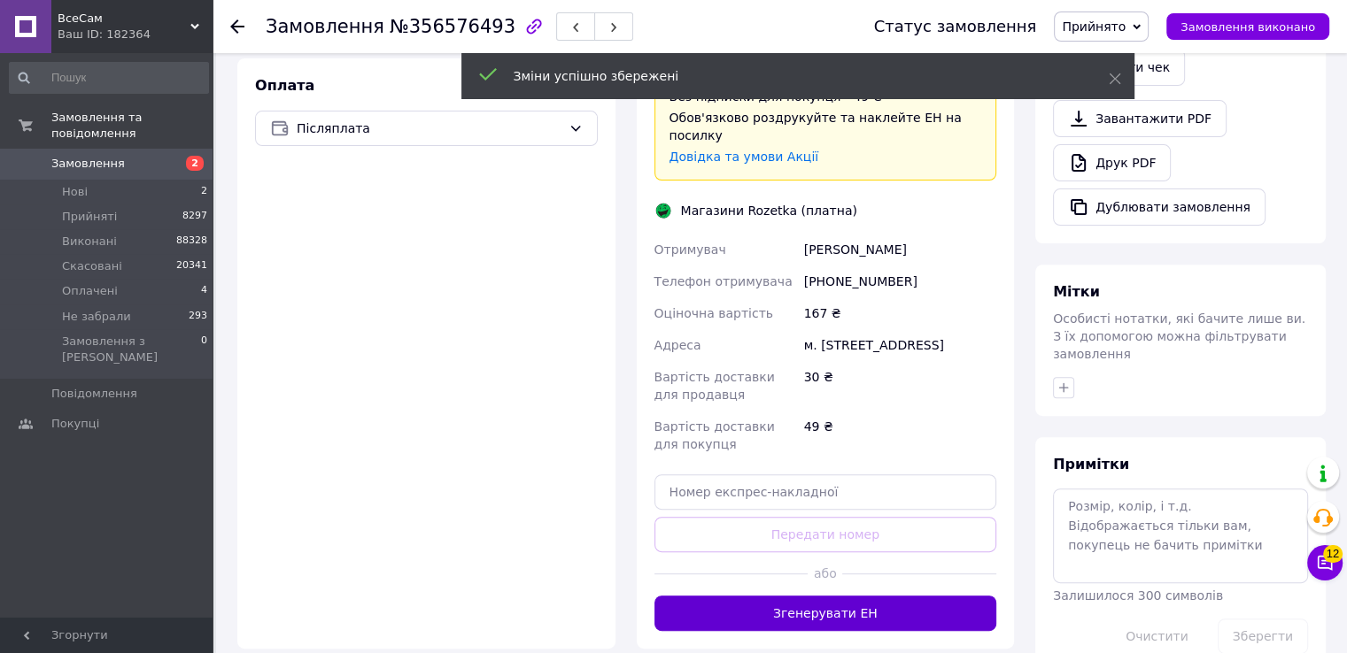
click at [858, 596] on button "Згенерувати ЕН" at bounding box center [825, 613] width 343 height 35
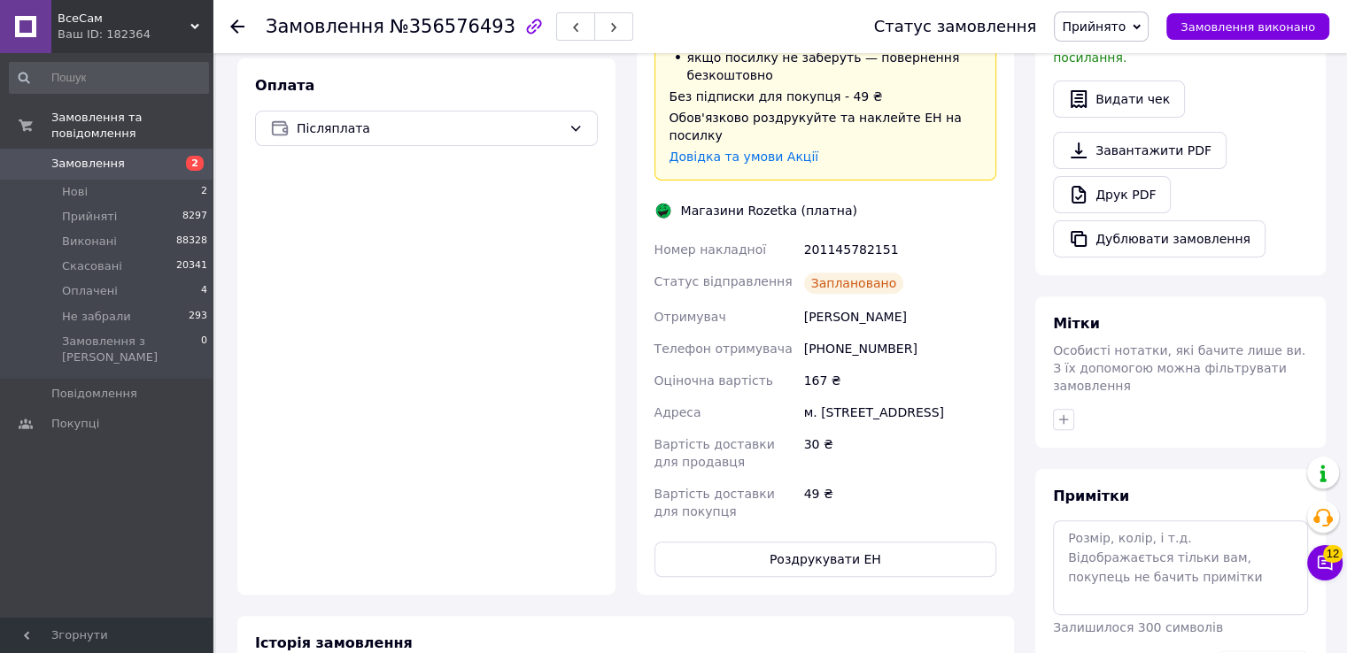
click at [850, 478] on div "49 ₴" at bounding box center [899, 503] width 199 height 50
click at [864, 546] on button "Роздрукувати ЕН" at bounding box center [825, 559] width 343 height 35
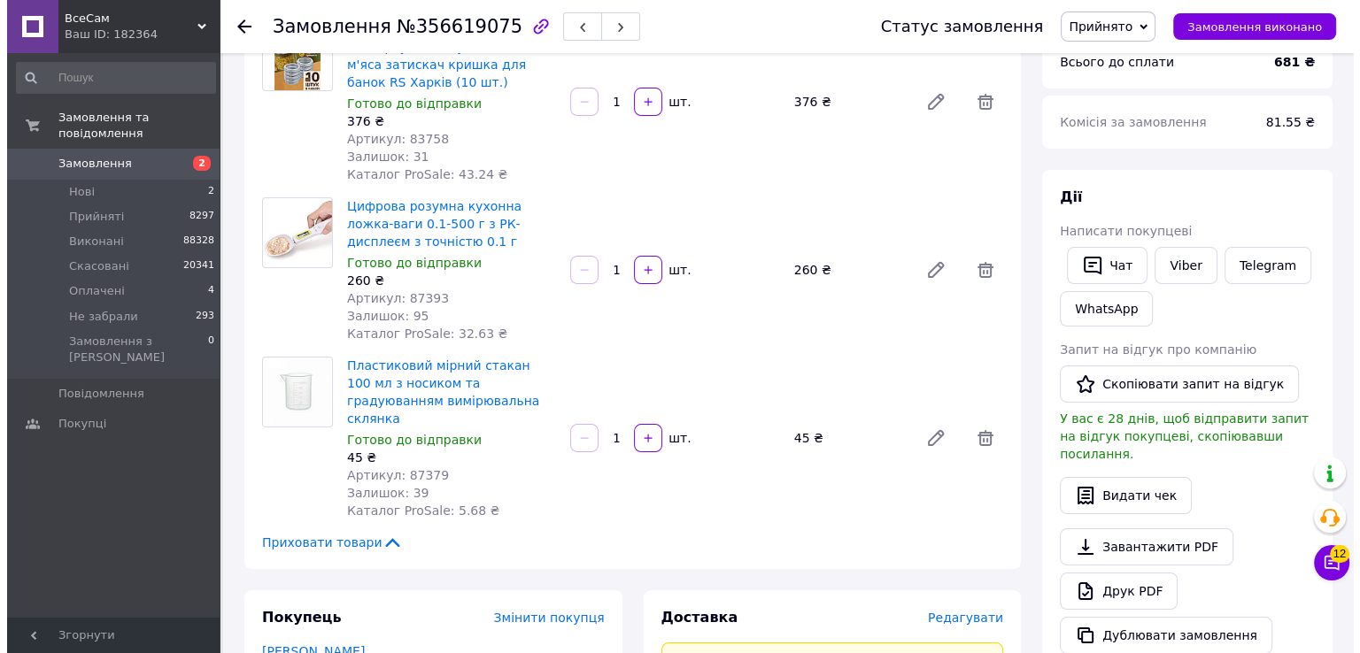
scroll to position [510, 0]
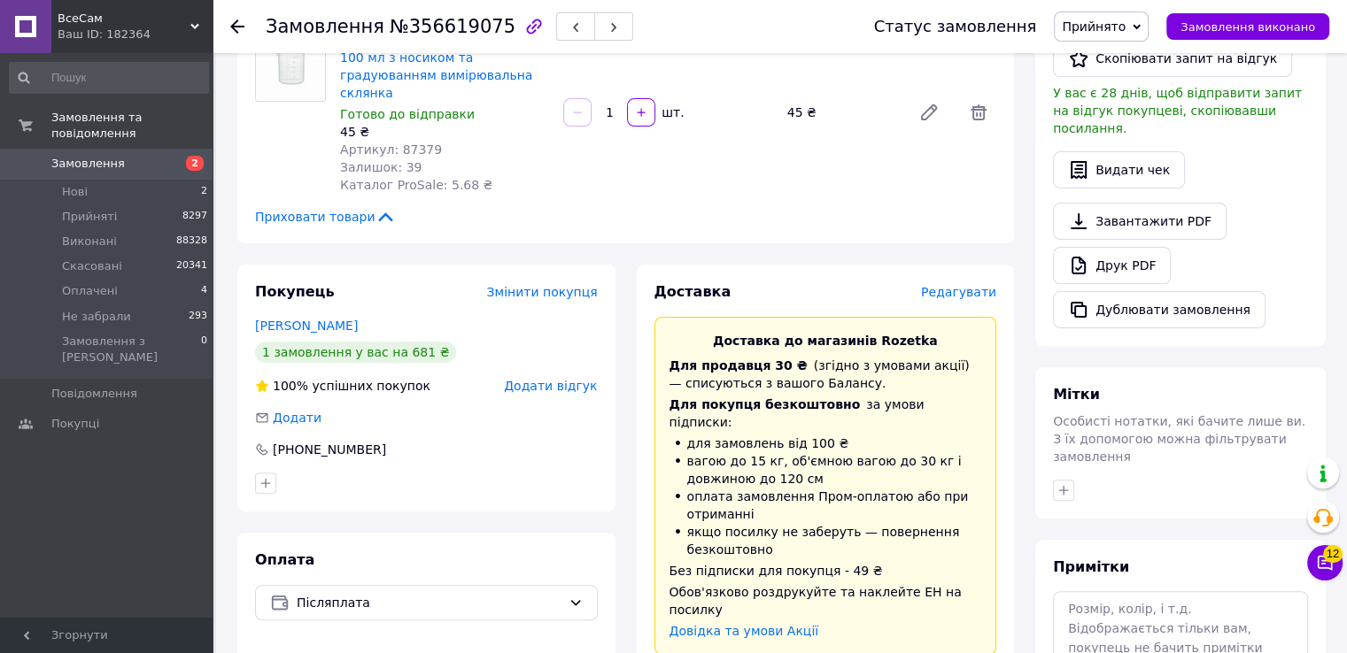
click at [964, 283] on div "Редагувати" at bounding box center [958, 292] width 75 height 18
click at [955, 285] on span "Редагувати" at bounding box center [958, 292] width 75 height 14
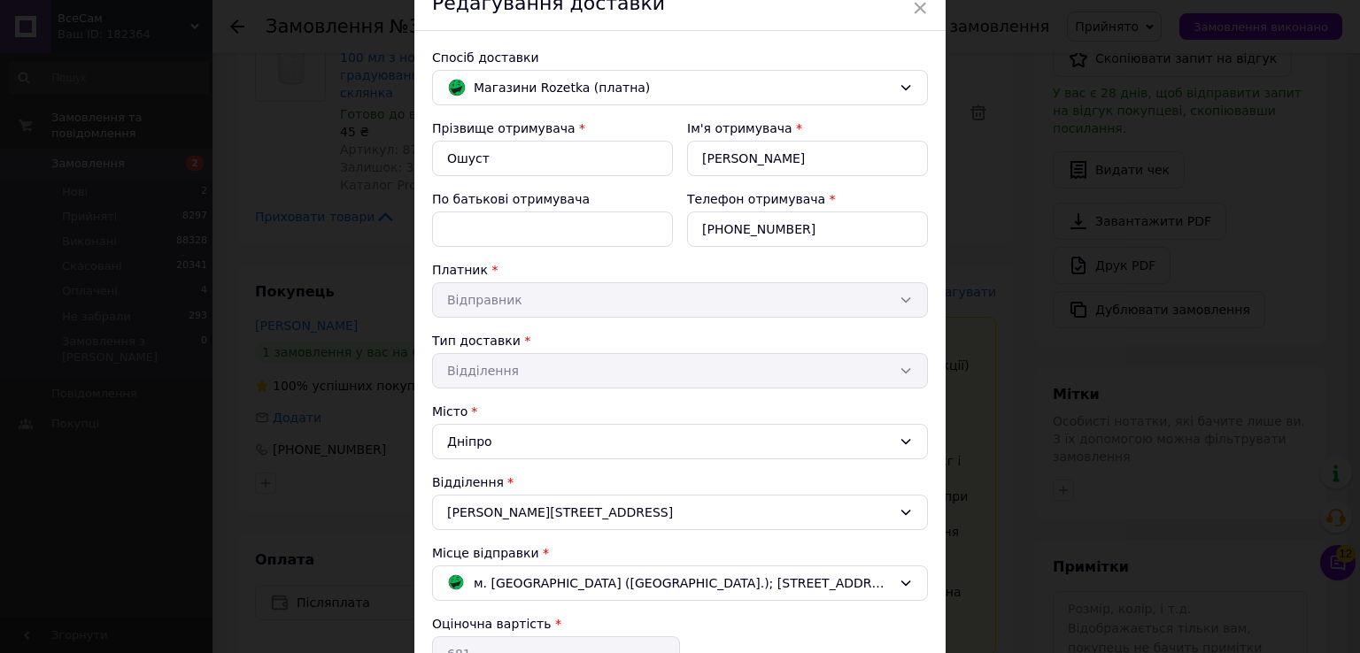
scroll to position [337, 0]
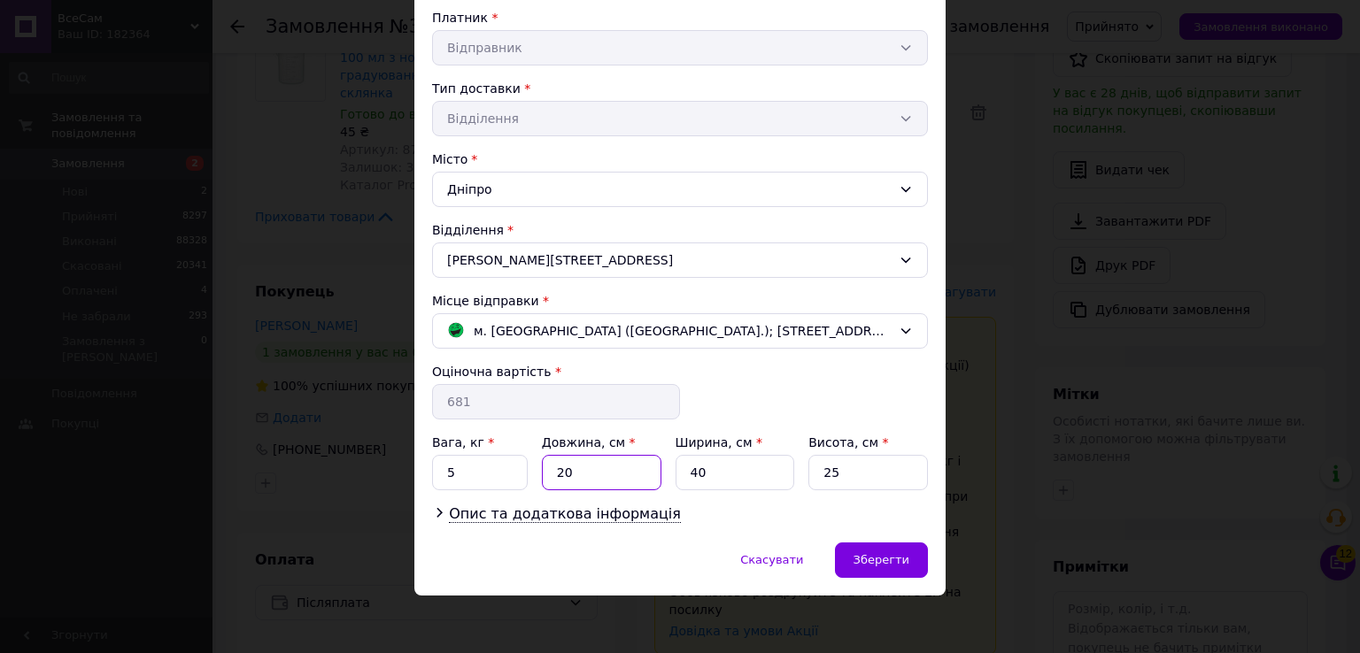
click at [605, 468] on input "20" at bounding box center [602, 472] width 120 height 35
type input "35"
type input "20"
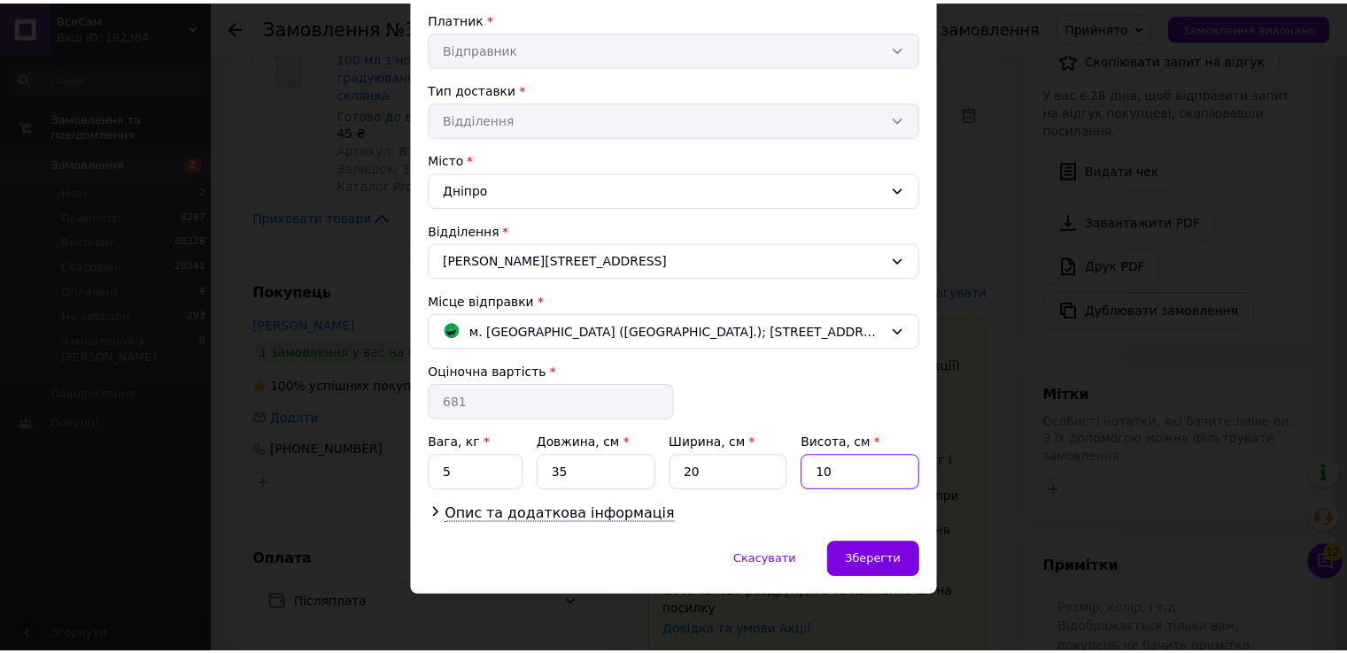
scroll to position [249, 0]
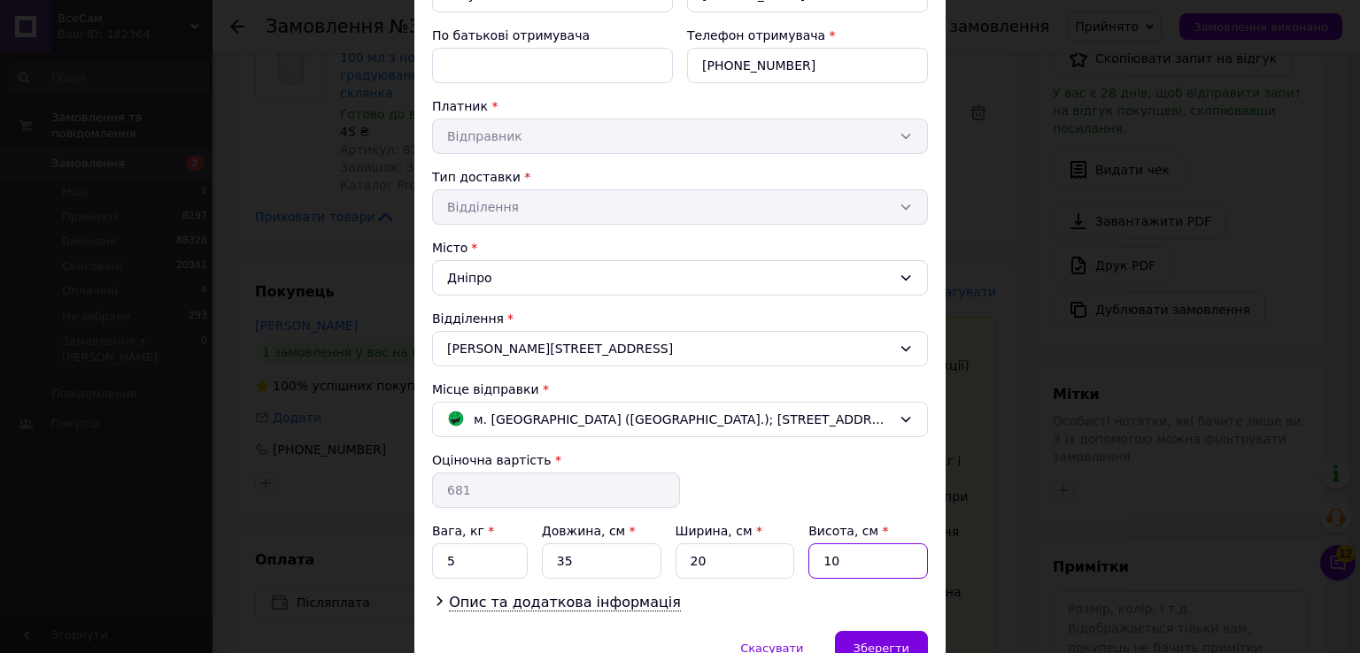
type input "10"
click at [493, 550] on input "5" at bounding box center [480, 561] width 96 height 35
type input "1"
click at [865, 568] on input "10" at bounding box center [868, 561] width 120 height 35
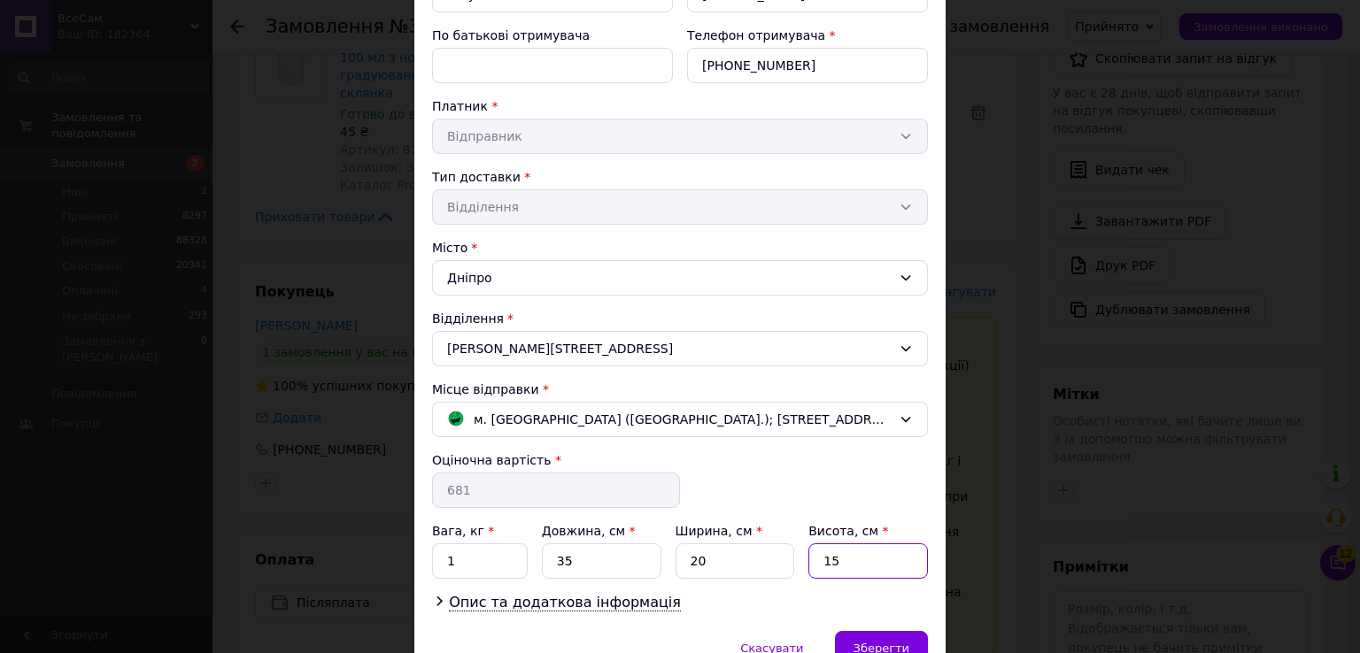
type input "15"
click at [489, 560] on input "1" at bounding box center [480, 561] width 96 height 35
type input "2"
click at [869, 647] on span "Зберегти" at bounding box center [882, 648] width 56 height 13
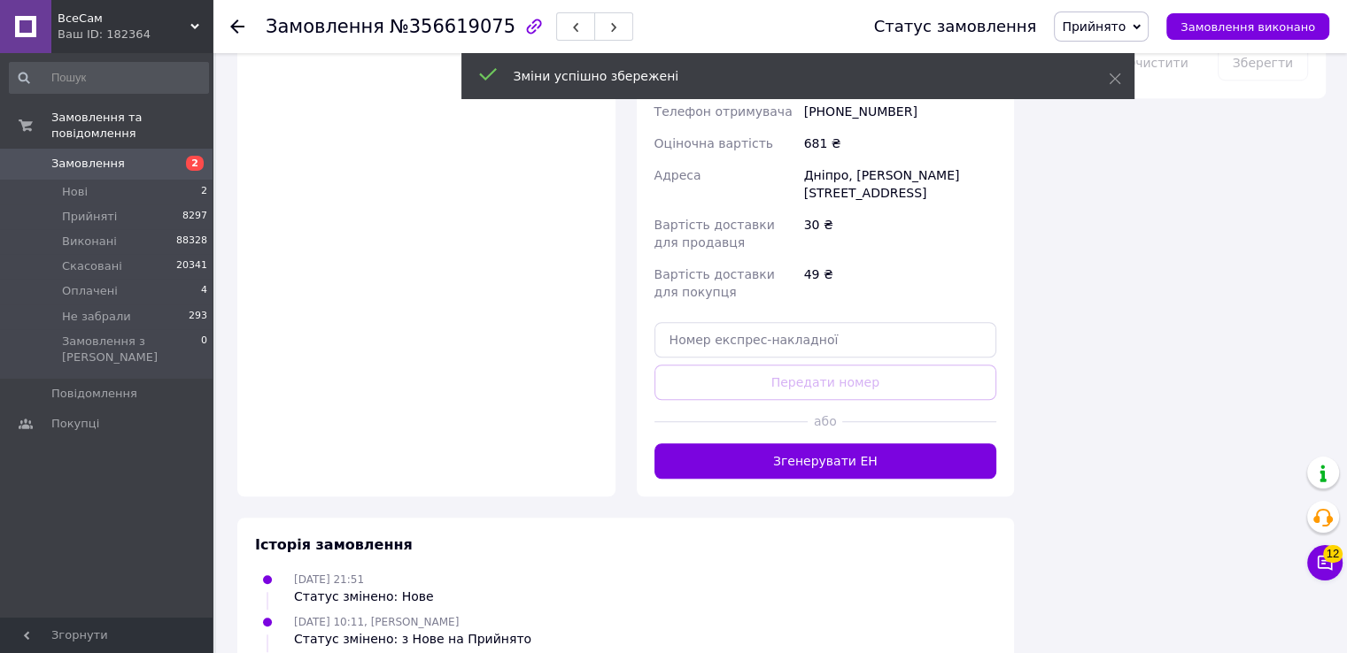
scroll to position [1194, 0]
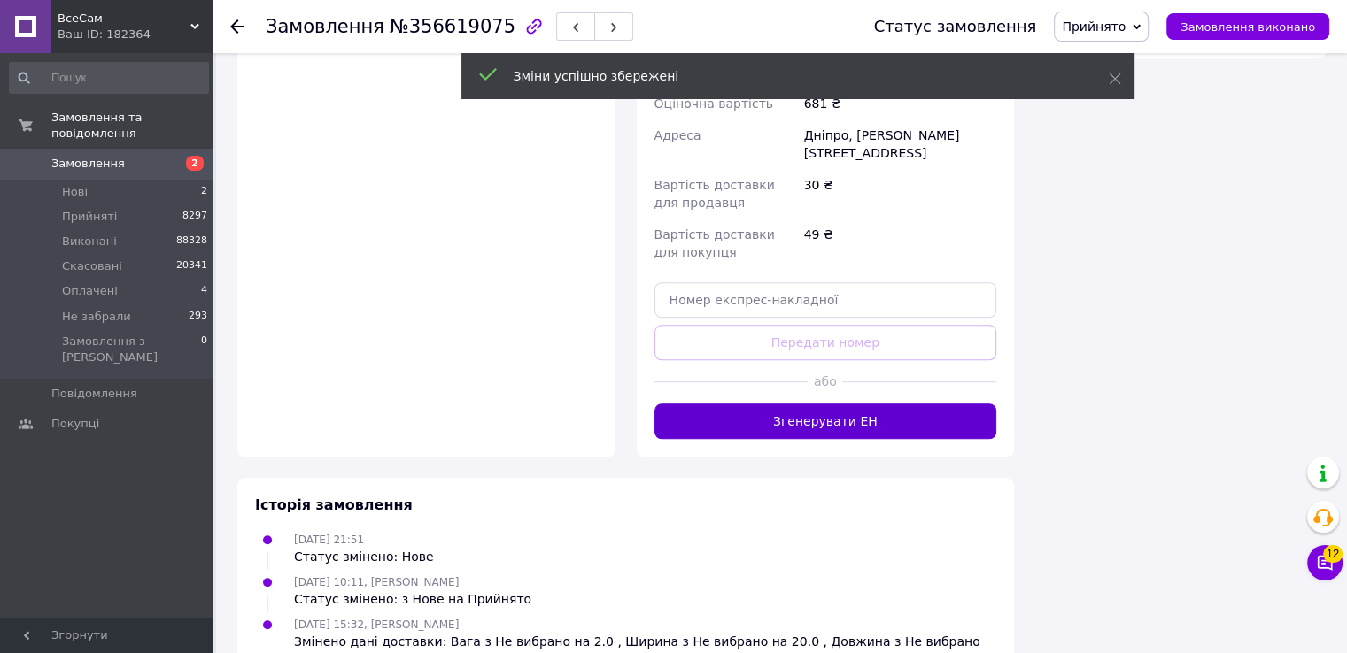
click at [875, 404] on button "Згенерувати ЕН" at bounding box center [825, 421] width 343 height 35
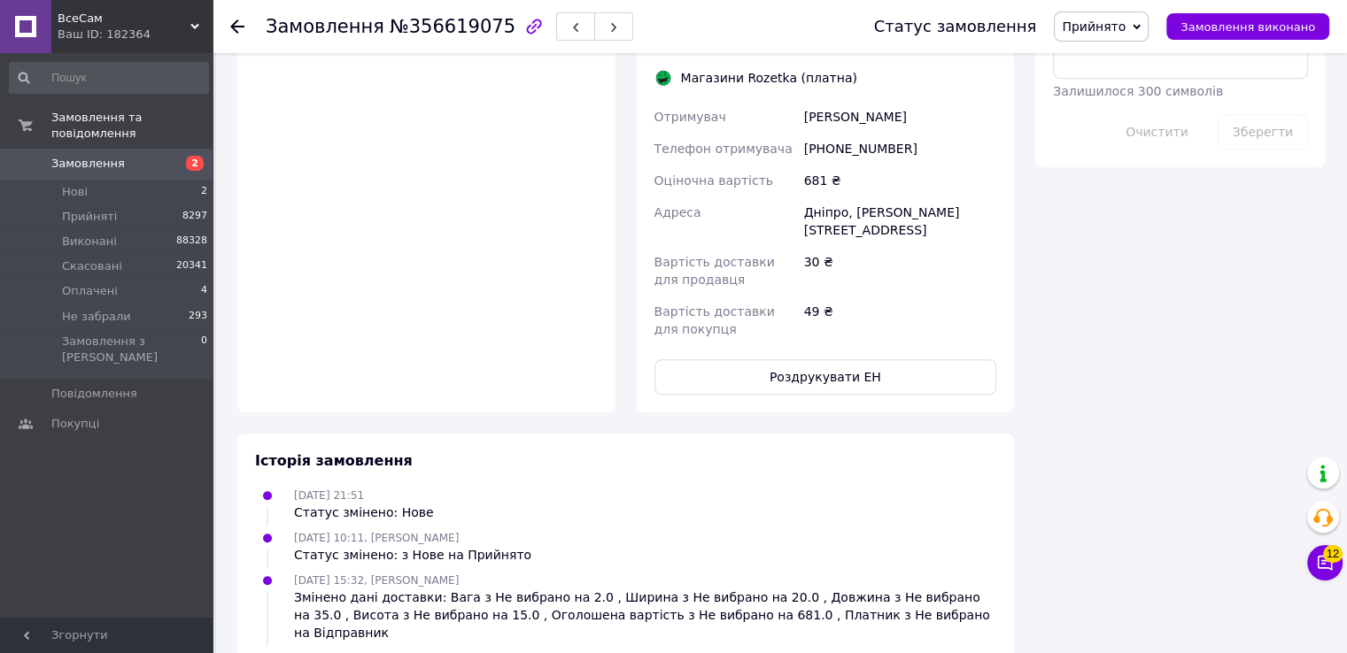
scroll to position [1185, 0]
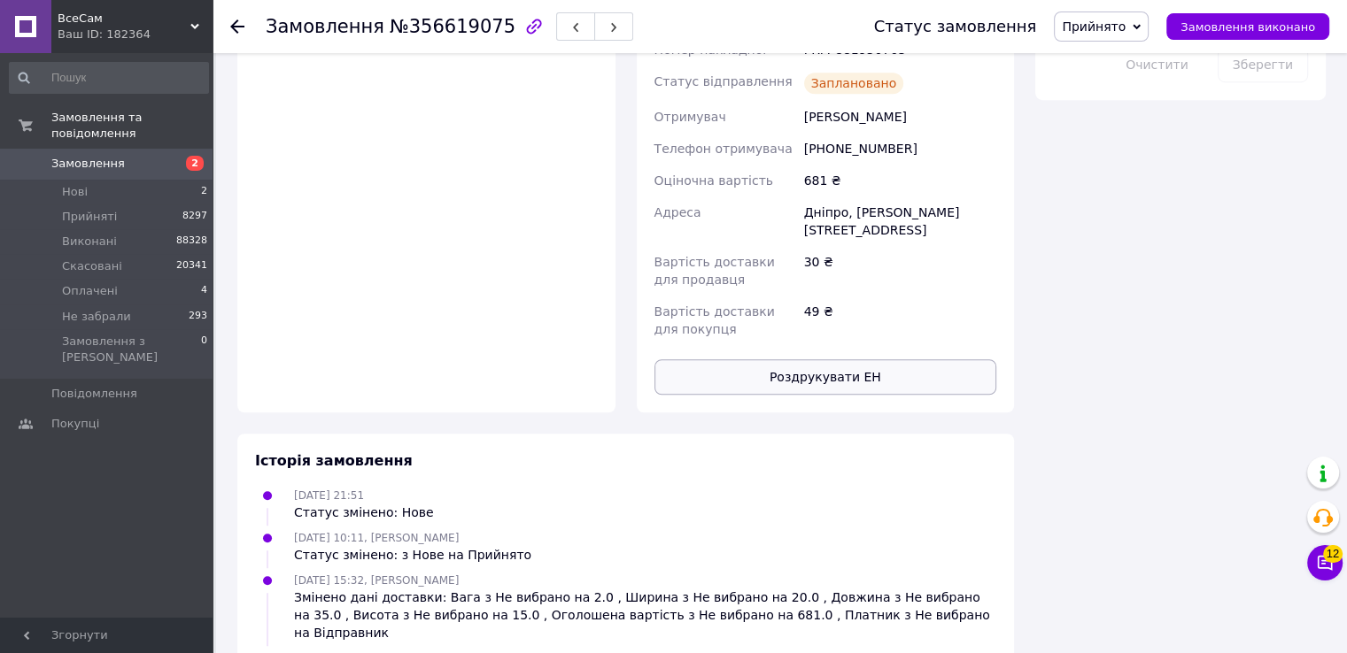
click at [865, 359] on button "Роздрукувати ЕН" at bounding box center [825, 376] width 343 height 35
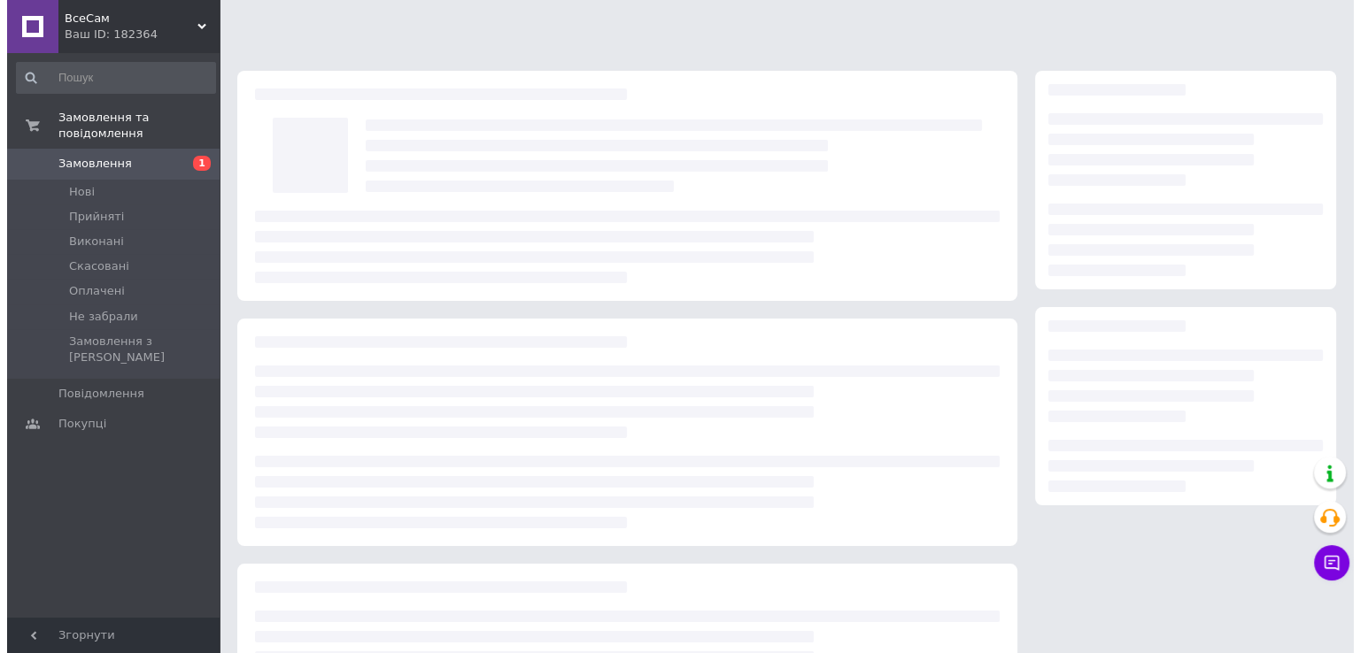
scroll to position [156, 0]
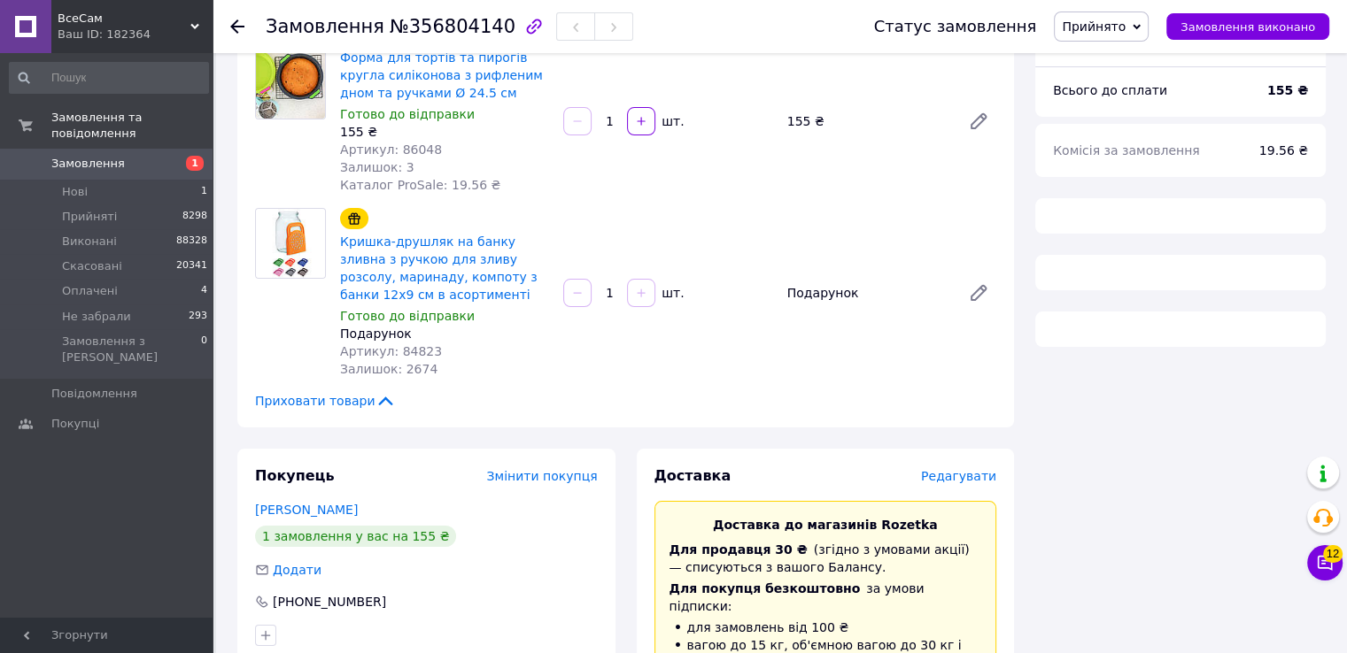
click at [973, 471] on span "Редагувати" at bounding box center [958, 476] width 75 height 14
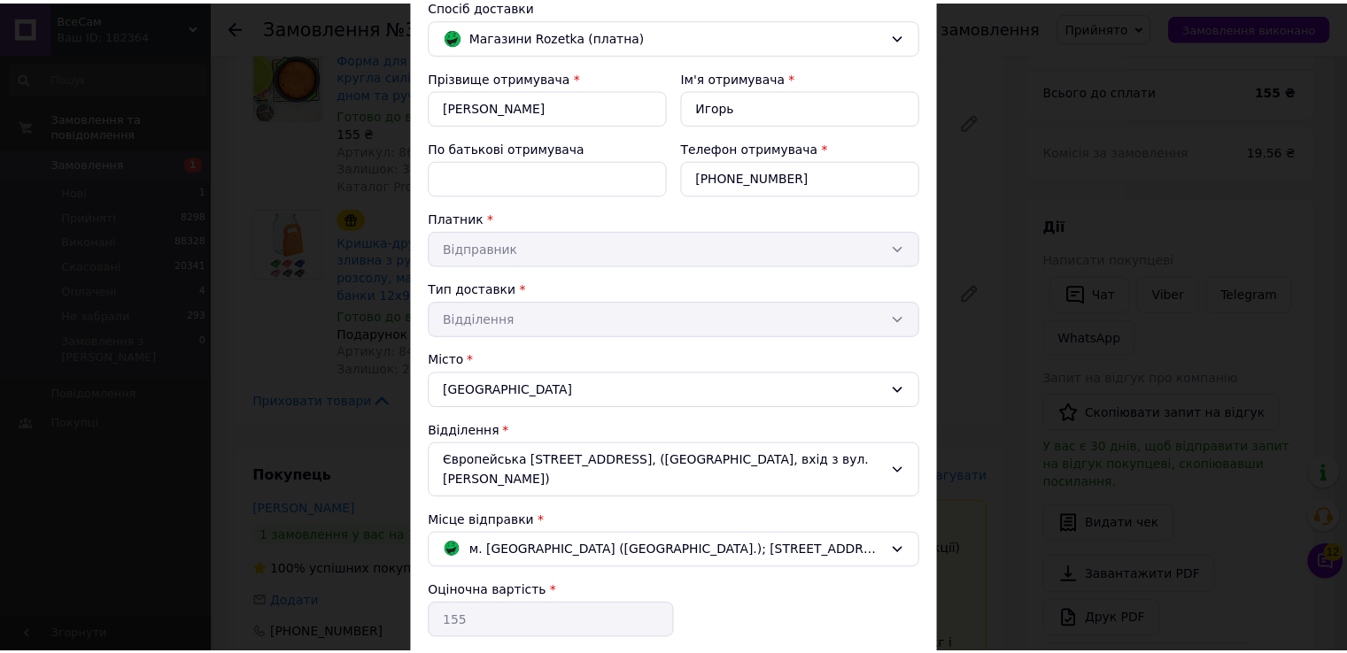
scroll to position [337, 0]
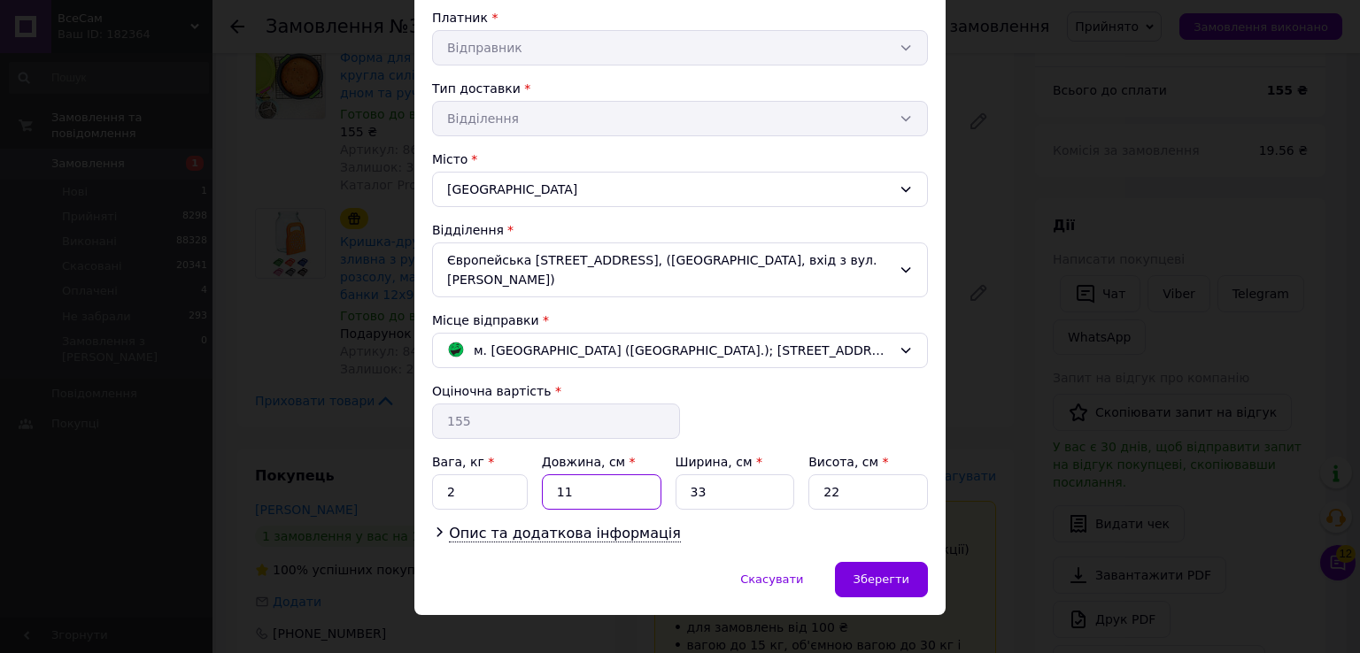
click at [597, 475] on input "11" at bounding box center [602, 492] width 120 height 35
type input "35"
type input "17"
type input "6"
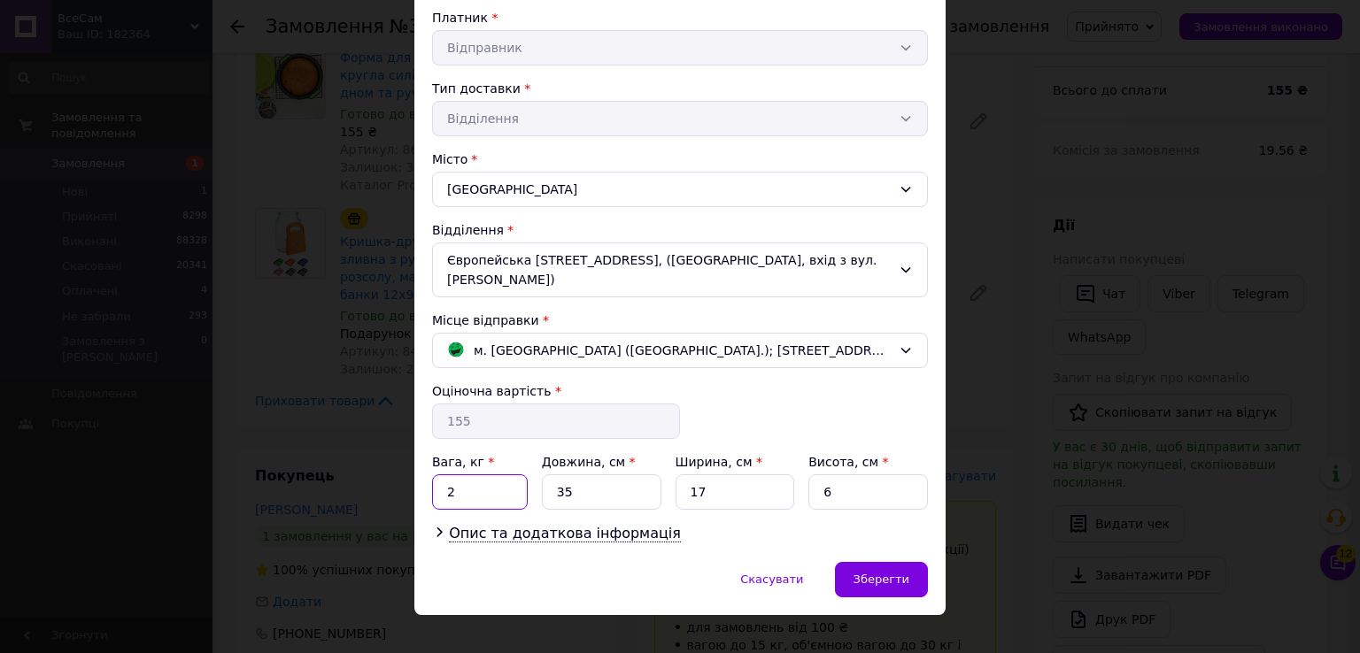
click at [503, 475] on input "2" at bounding box center [480, 492] width 96 height 35
type input "0.5"
click at [886, 573] on span "Зберегти" at bounding box center [882, 579] width 56 height 13
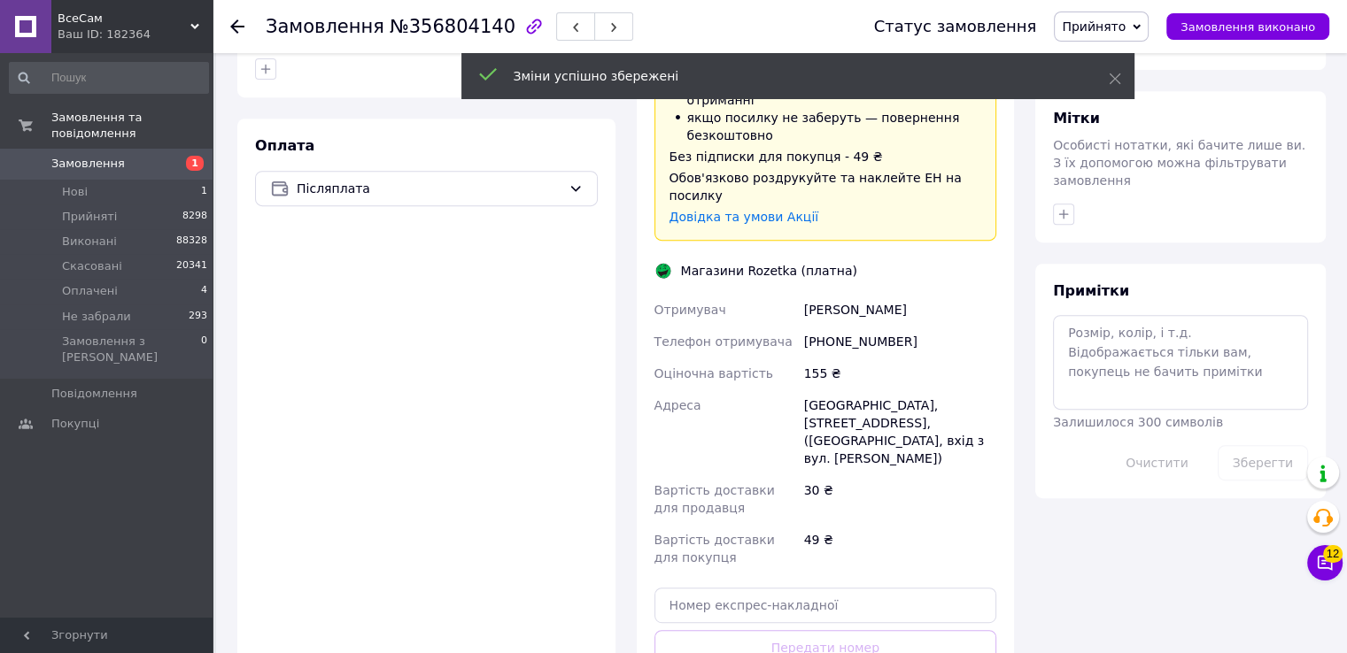
scroll to position [1041, 0]
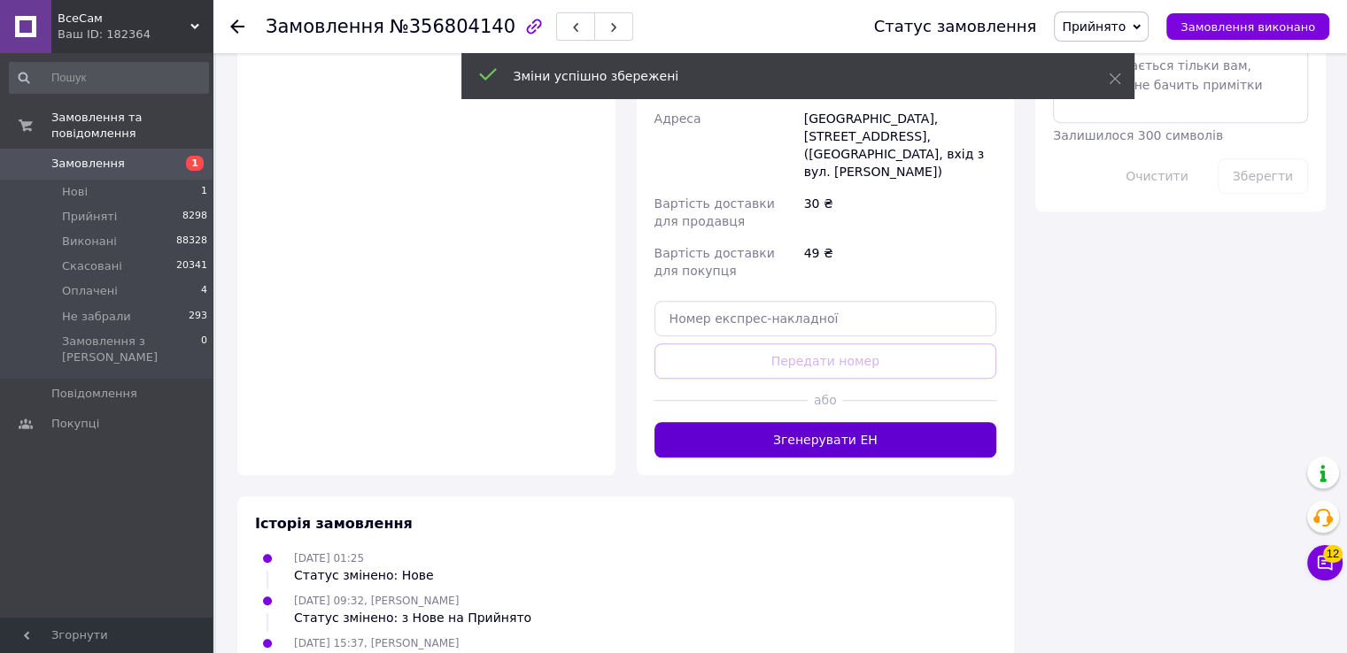
click at [842, 422] on button "Згенерувати ЕН" at bounding box center [825, 439] width 343 height 35
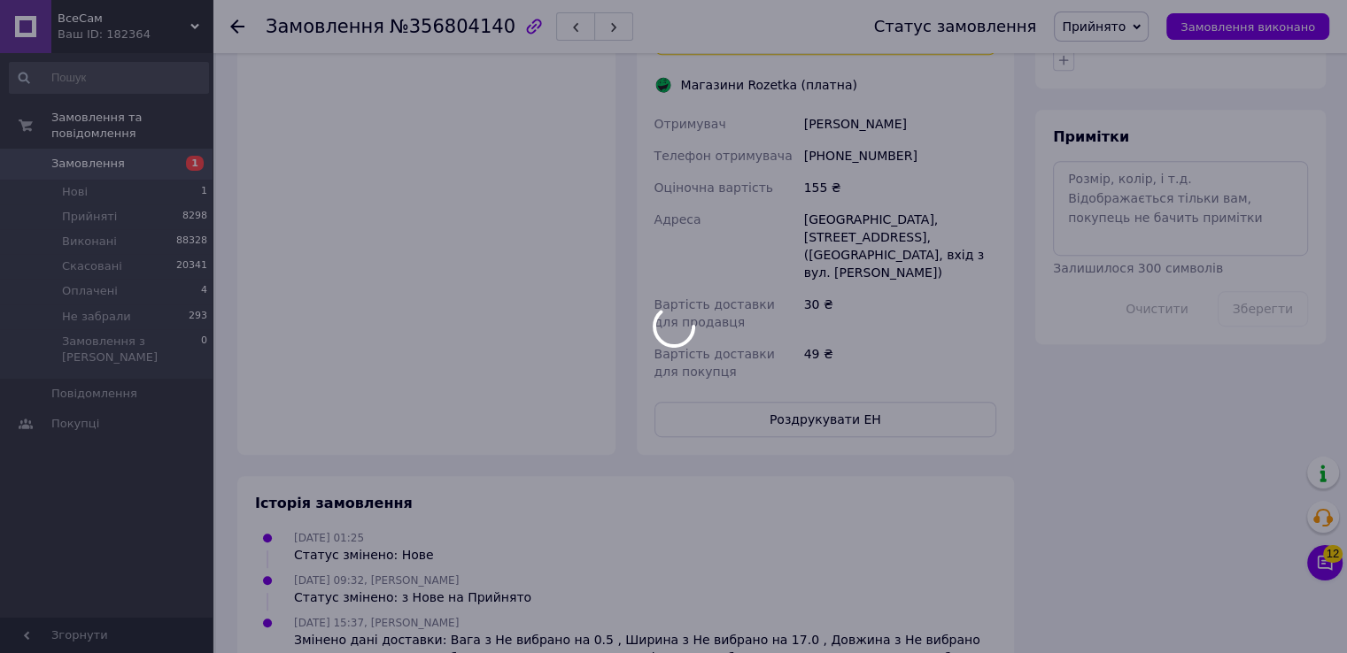
click at [837, 365] on div at bounding box center [673, 326] width 1347 height 653
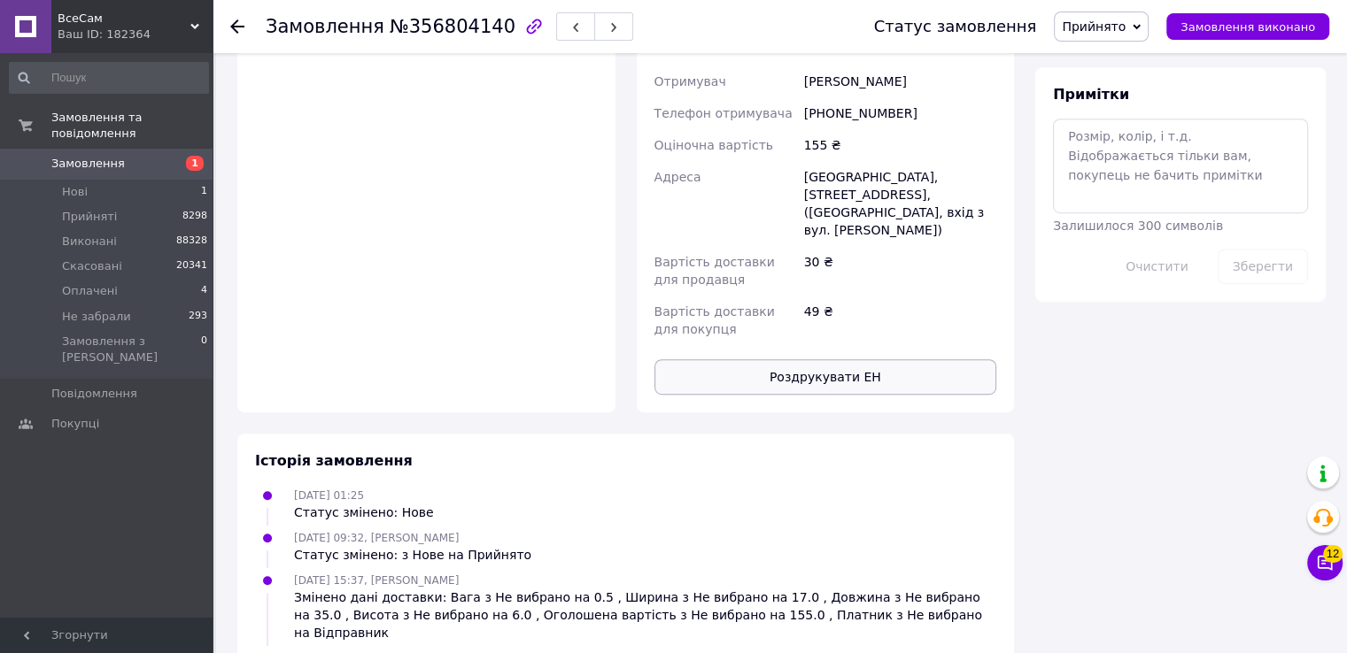
click at [839, 359] on button "Роздрукувати ЕН" at bounding box center [825, 376] width 343 height 35
